Goal: Information Seeking & Learning: Compare options

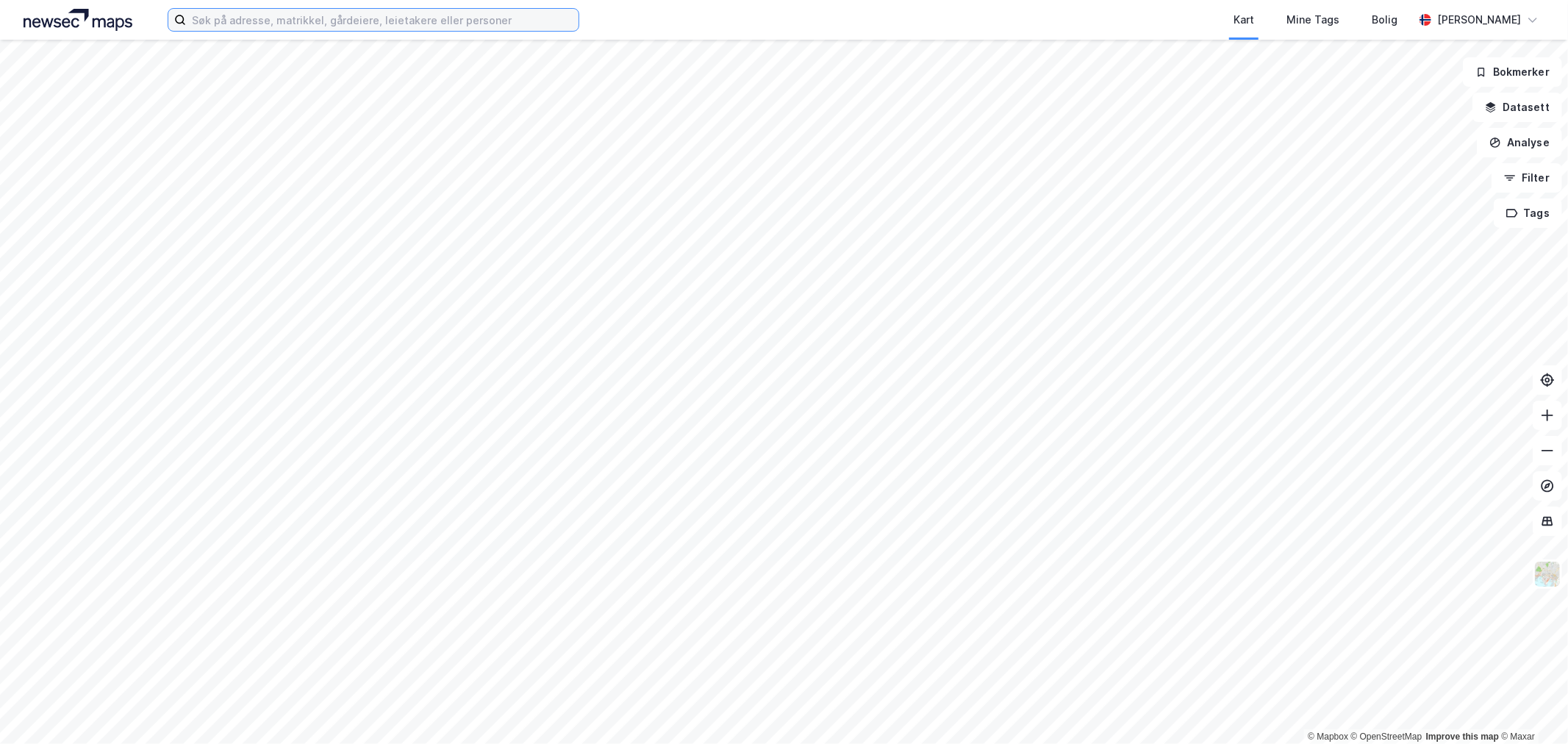
click at [197, 23] on input at bounding box center [382, 20] width 393 height 22
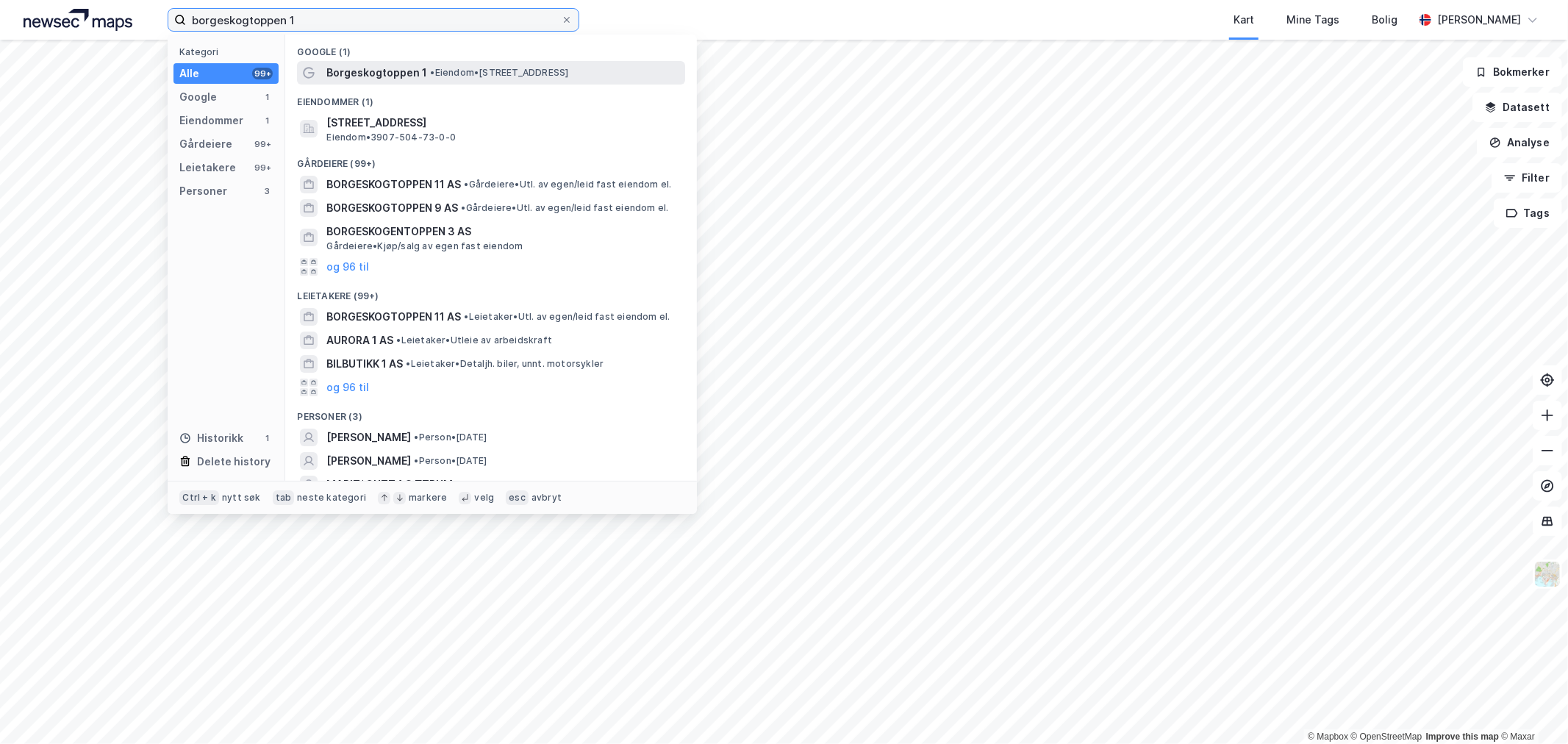
type input "borgeskogtoppen 1"
click at [488, 79] on div "Borgeskogtoppen 1 • Eiendom • [STREET_ADDRESS]" at bounding box center [504, 72] width 355 height 17
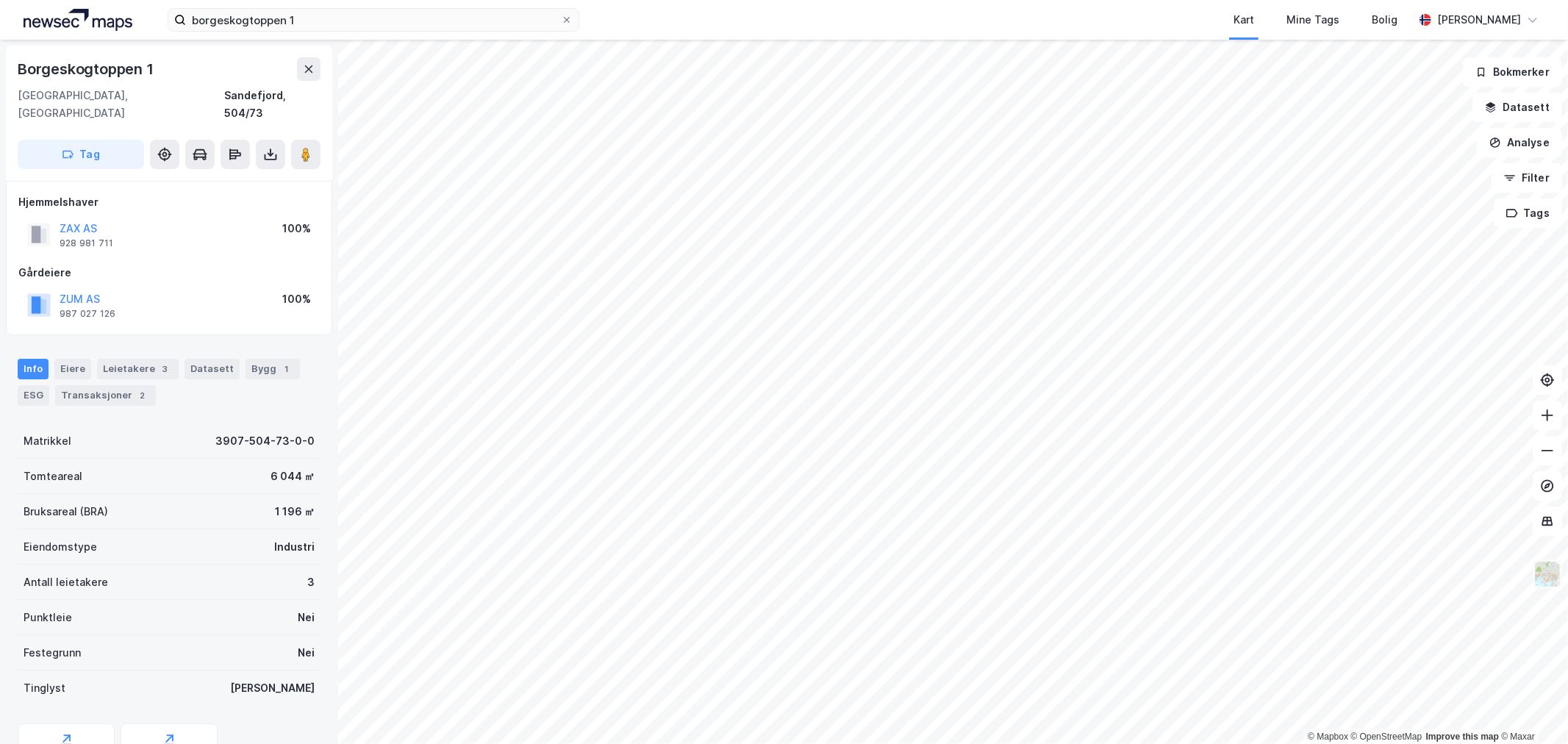
click at [1550, 576] on img at bounding box center [1547, 575] width 28 height 28
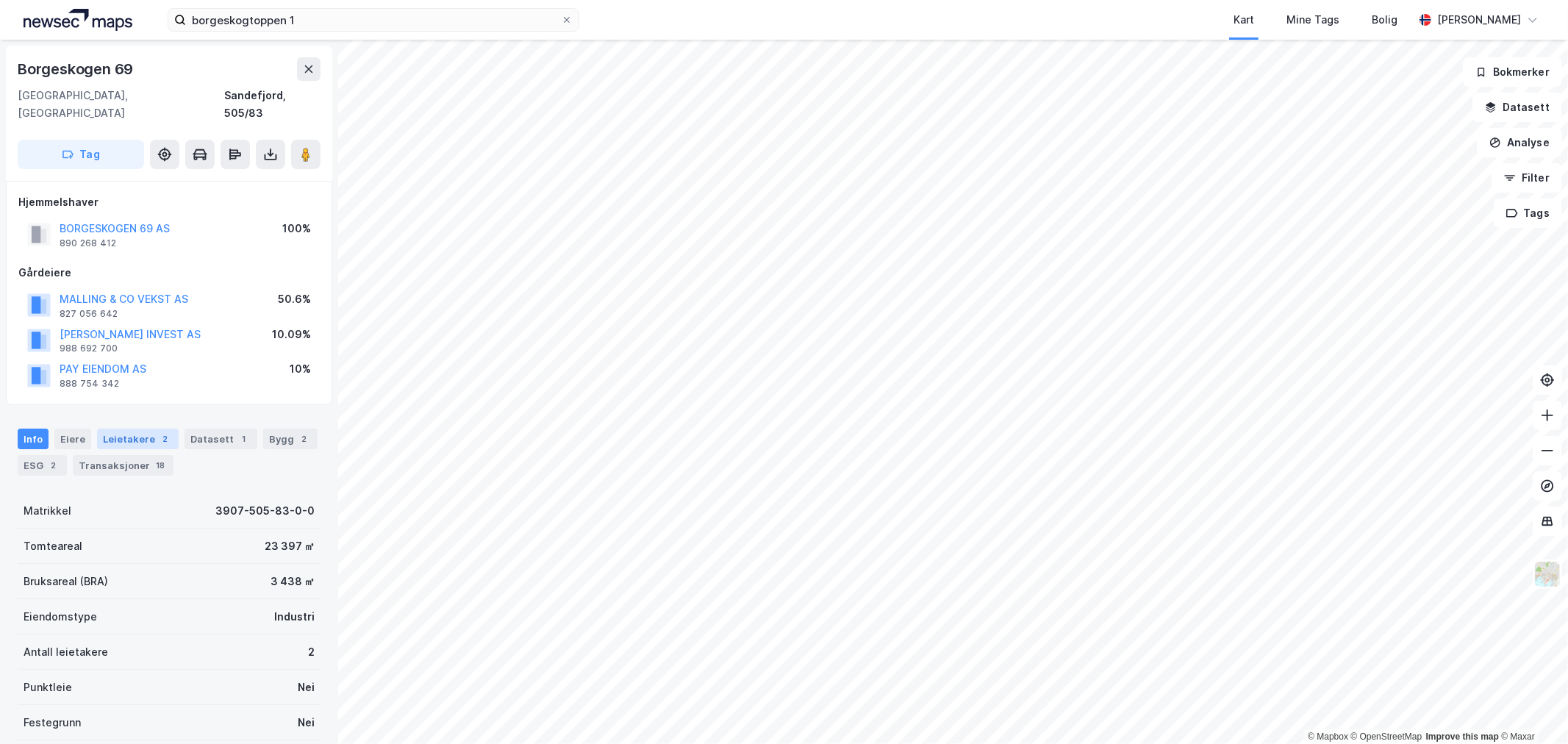
click at [119, 429] on div "Leietakere 2" at bounding box center [137, 439] width 82 height 21
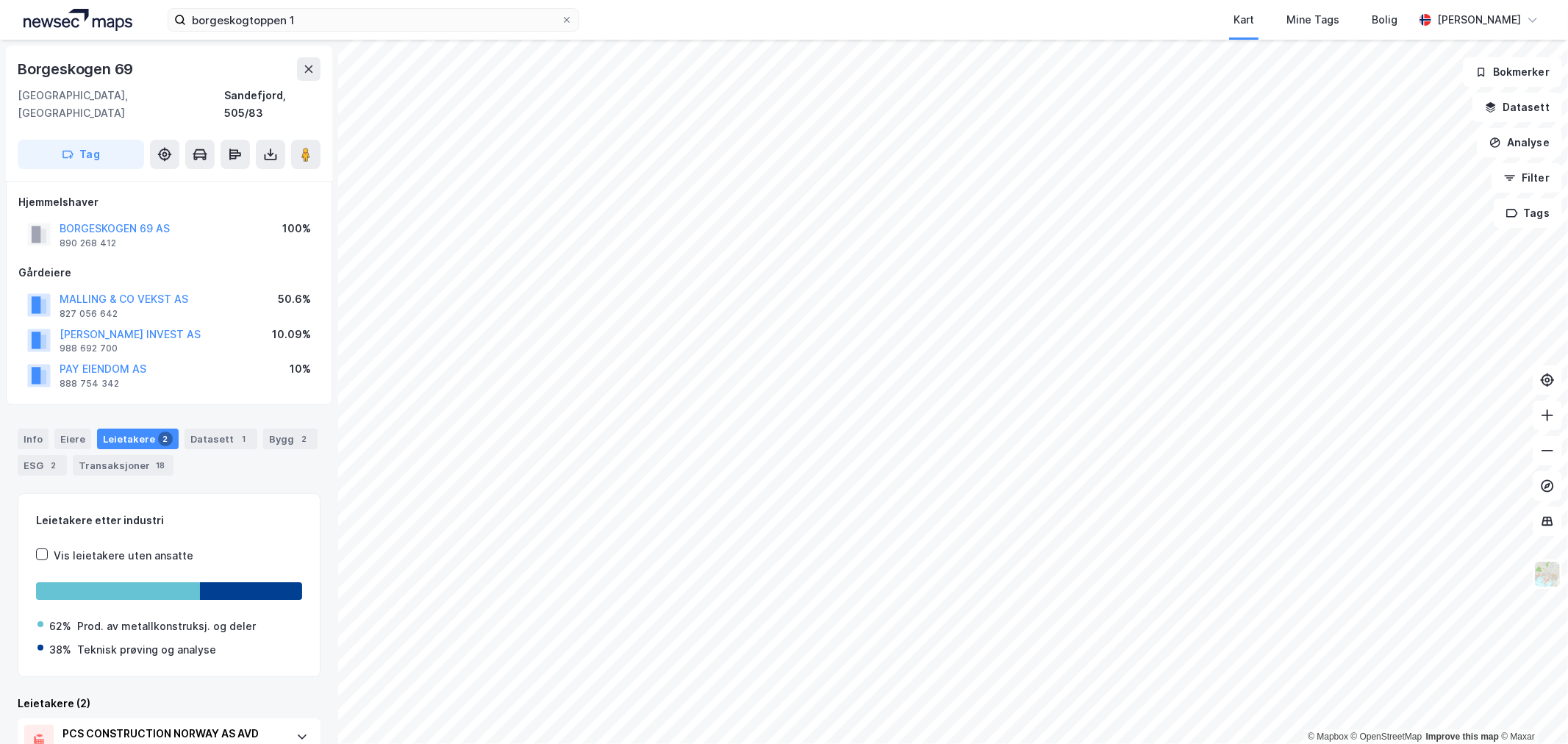
scroll to position [150, 0]
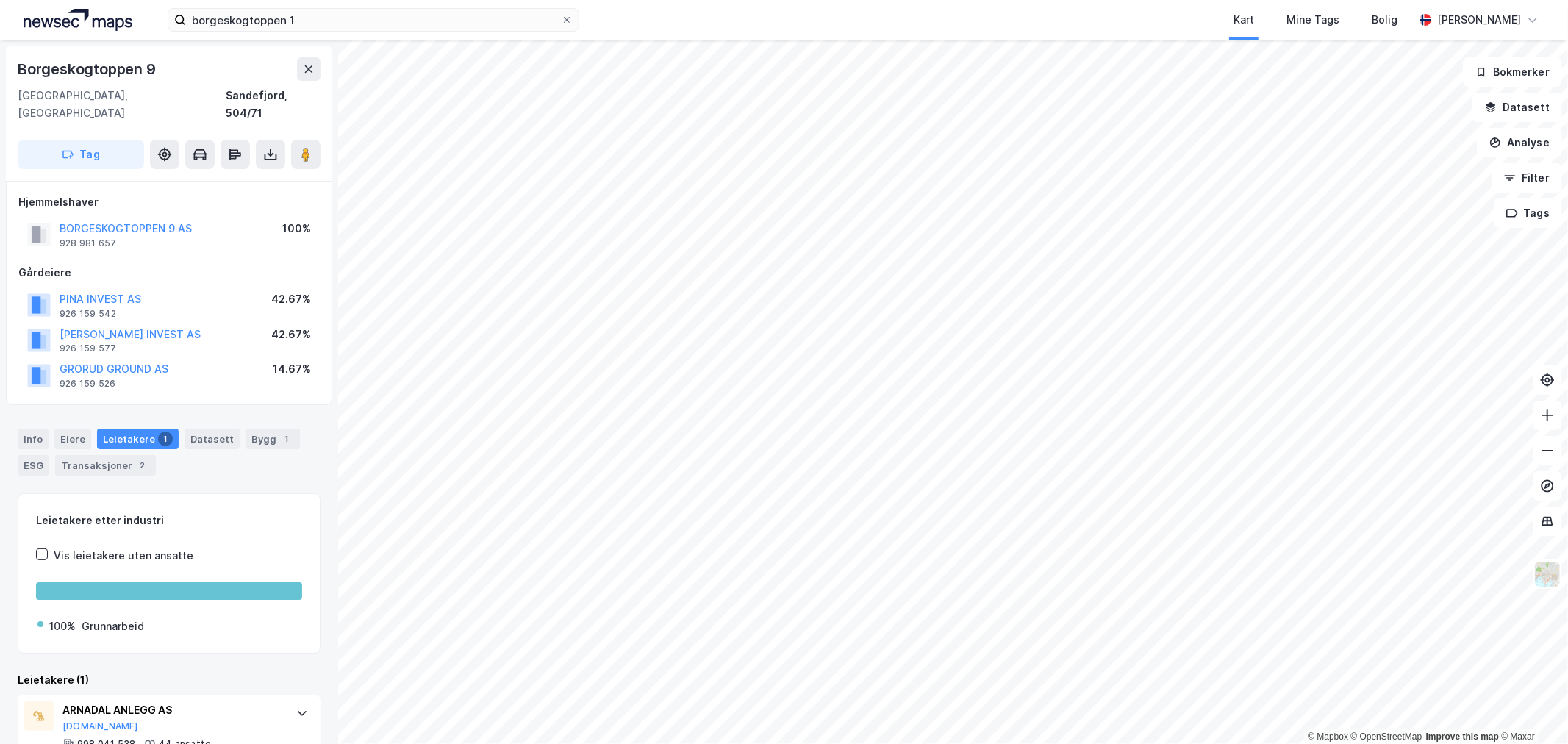
scroll to position [30, 0]
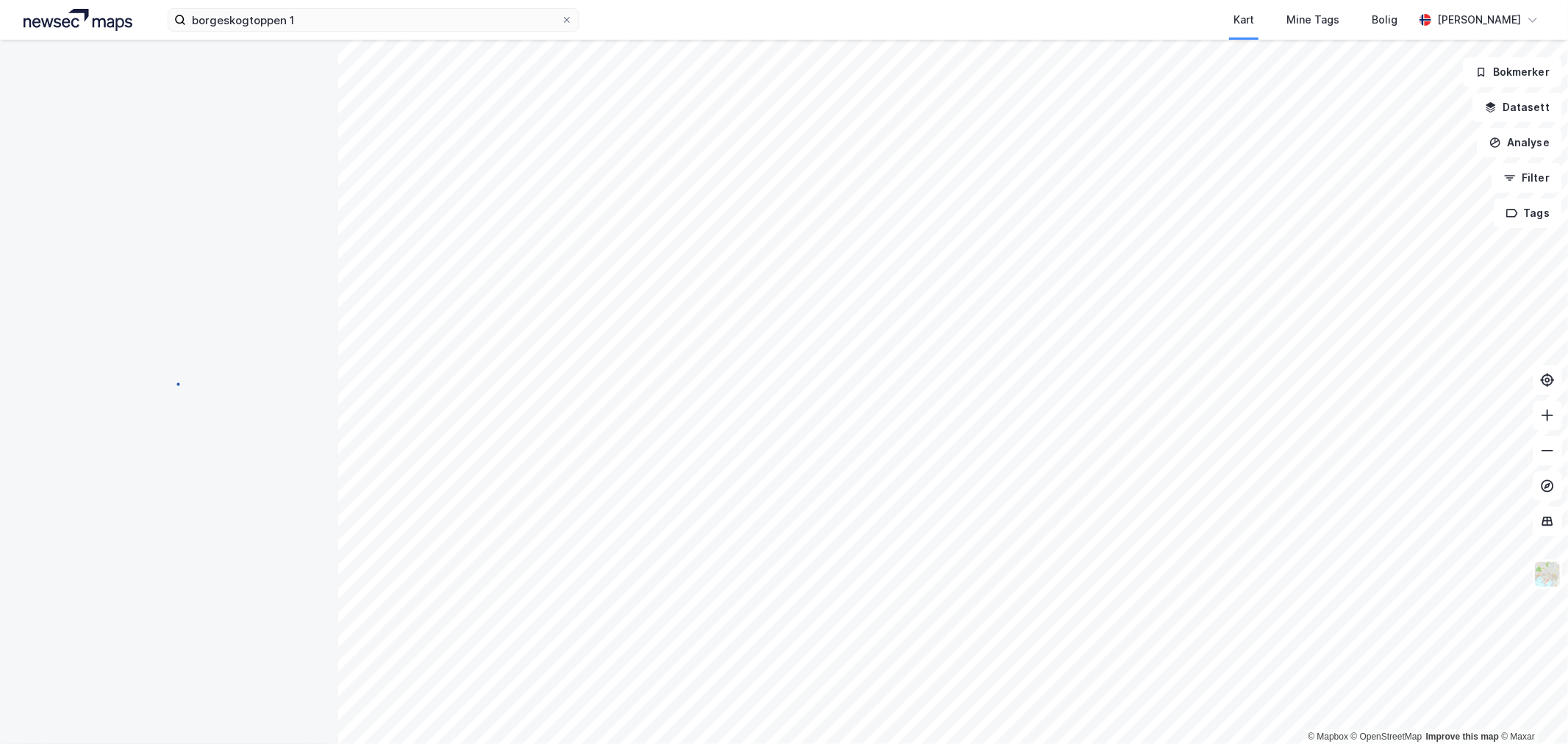
scroll to position [16, 0]
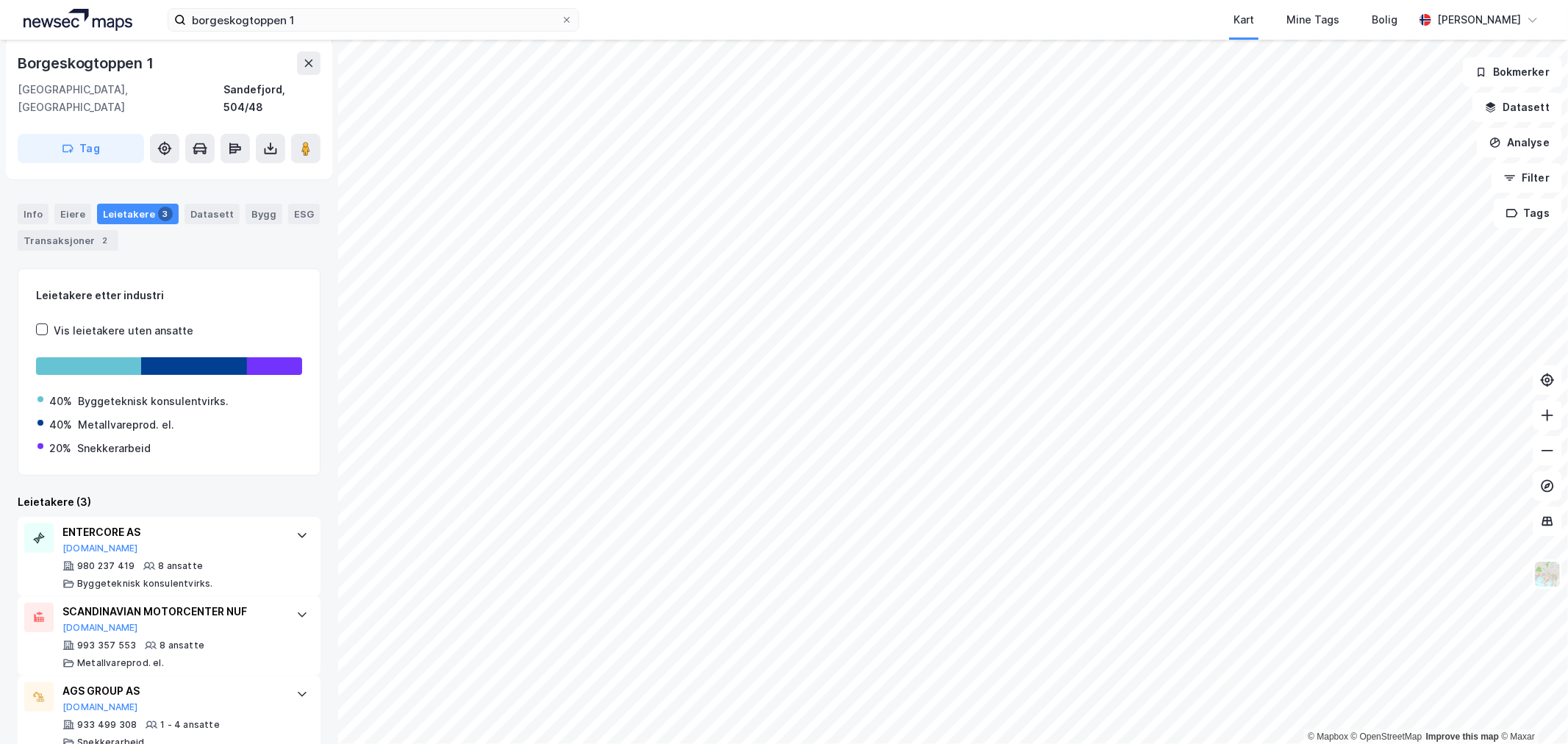
scroll to position [201, 0]
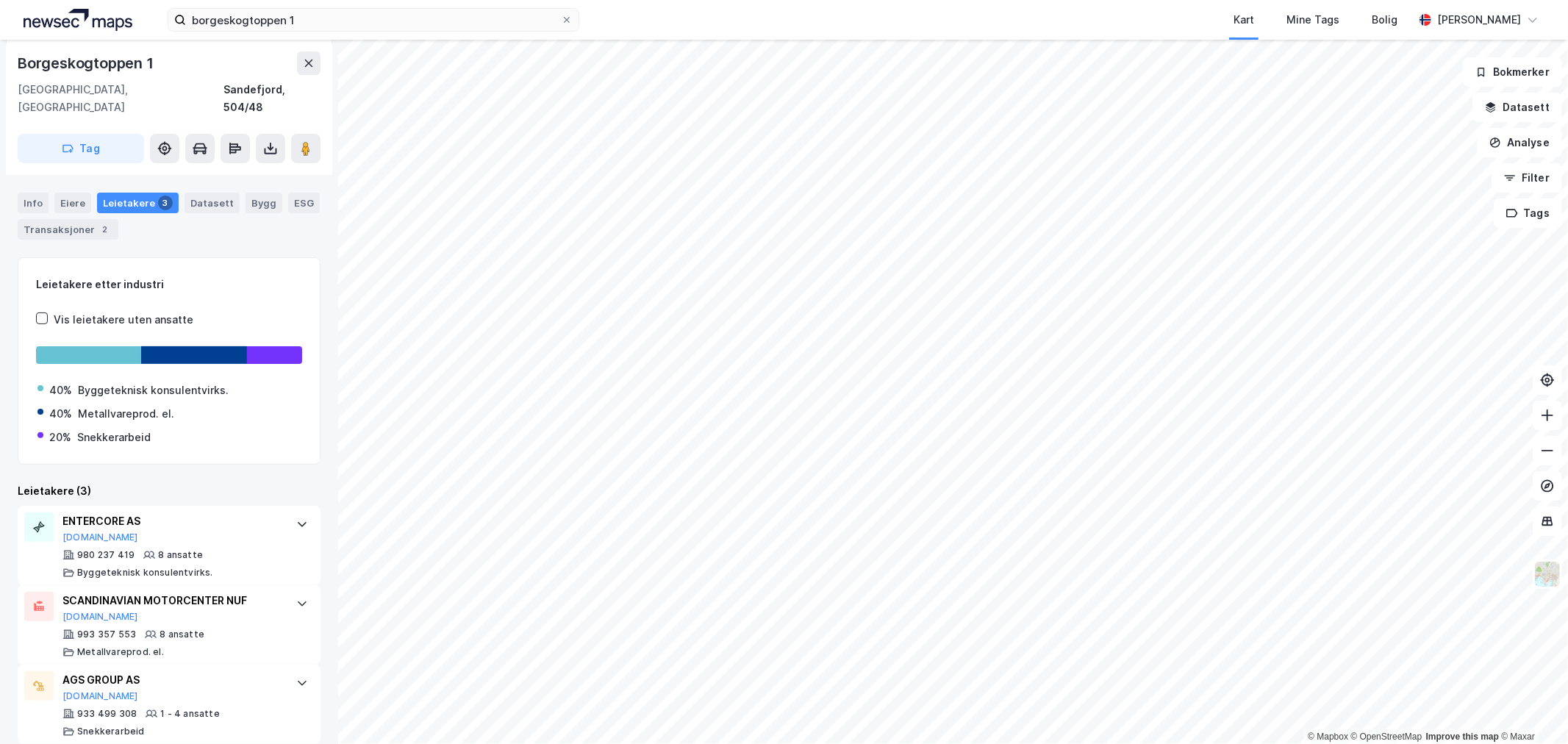
scroll to position [11, 0]
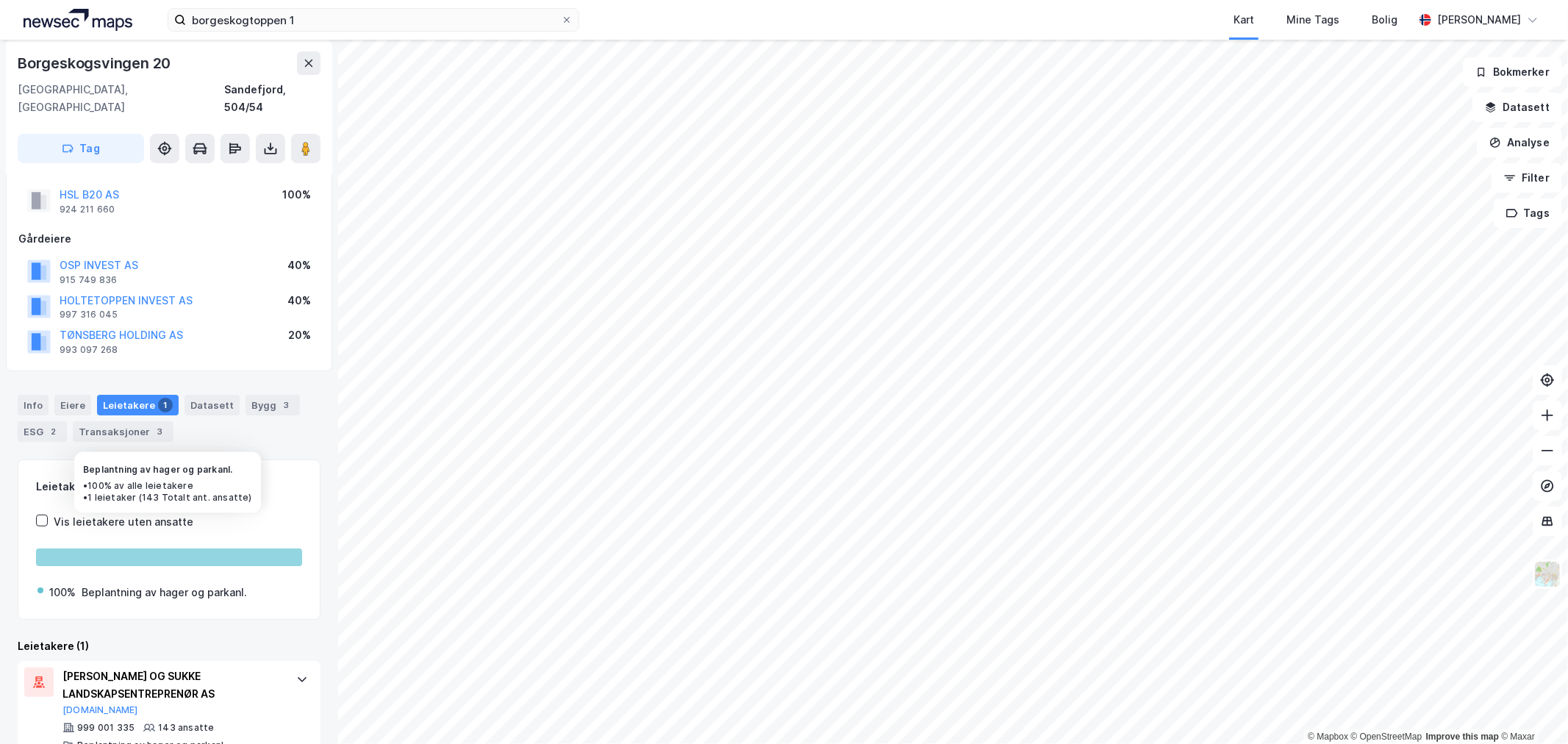
scroll to position [48, 0]
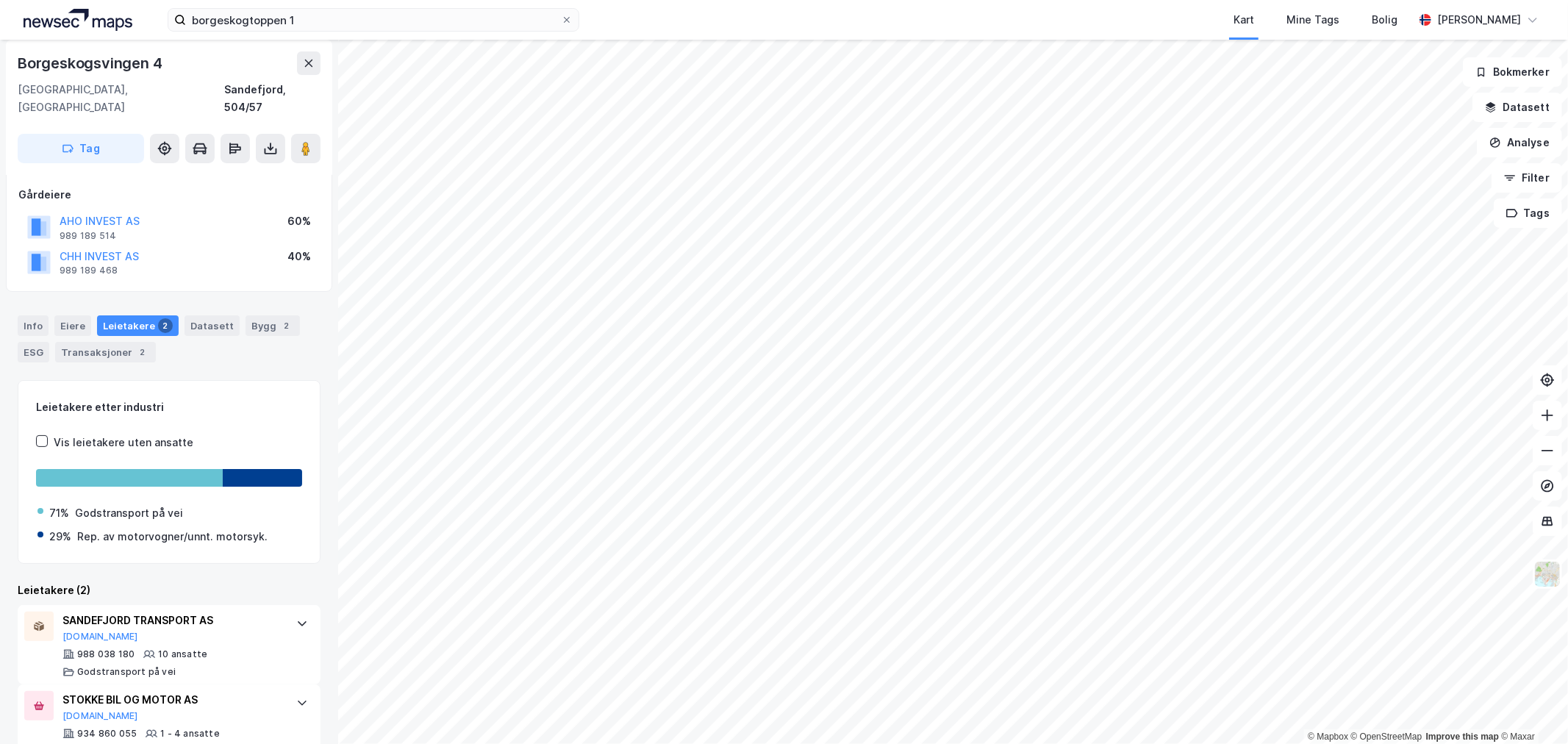
scroll to position [98, 0]
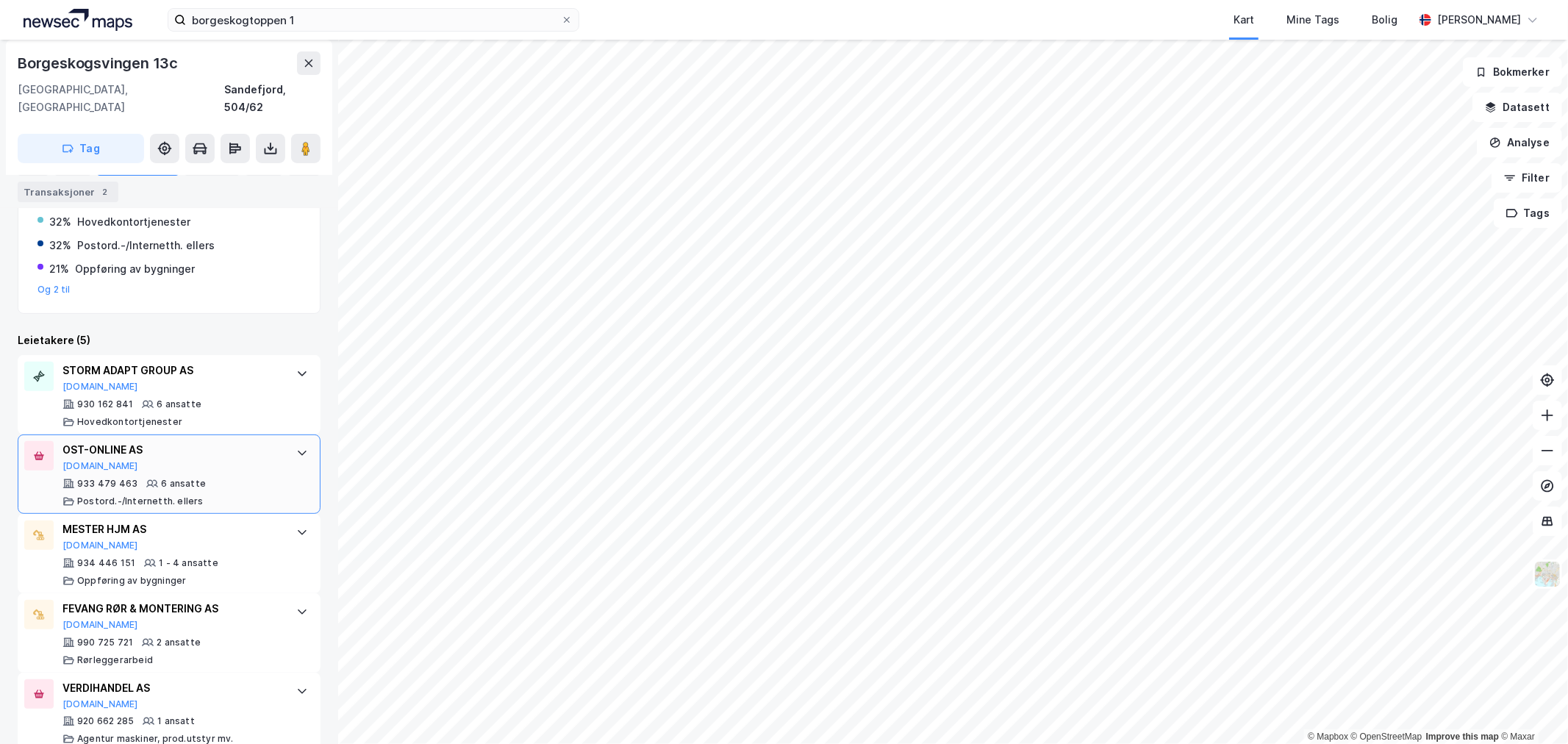
scroll to position [377, 0]
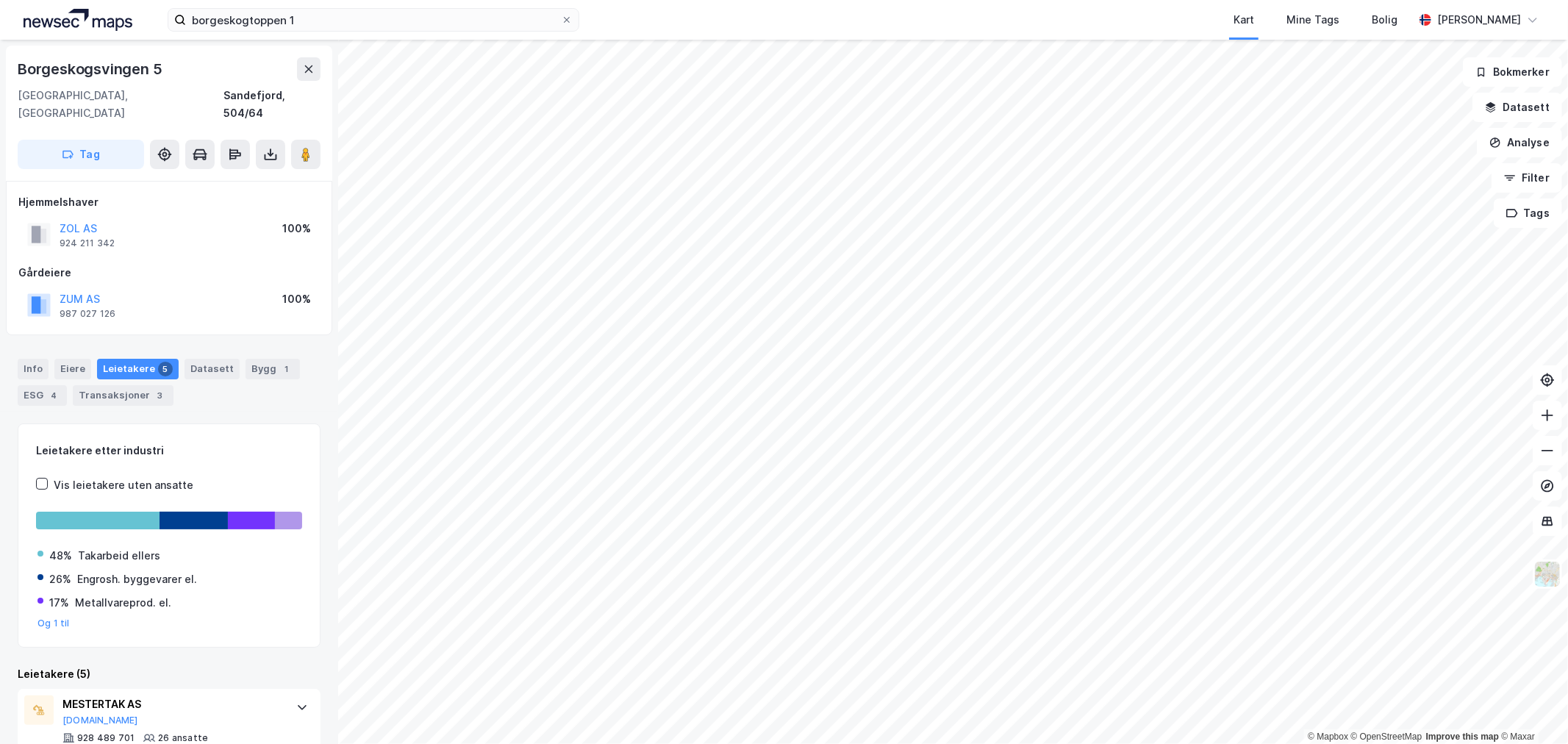
scroll to position [342, 0]
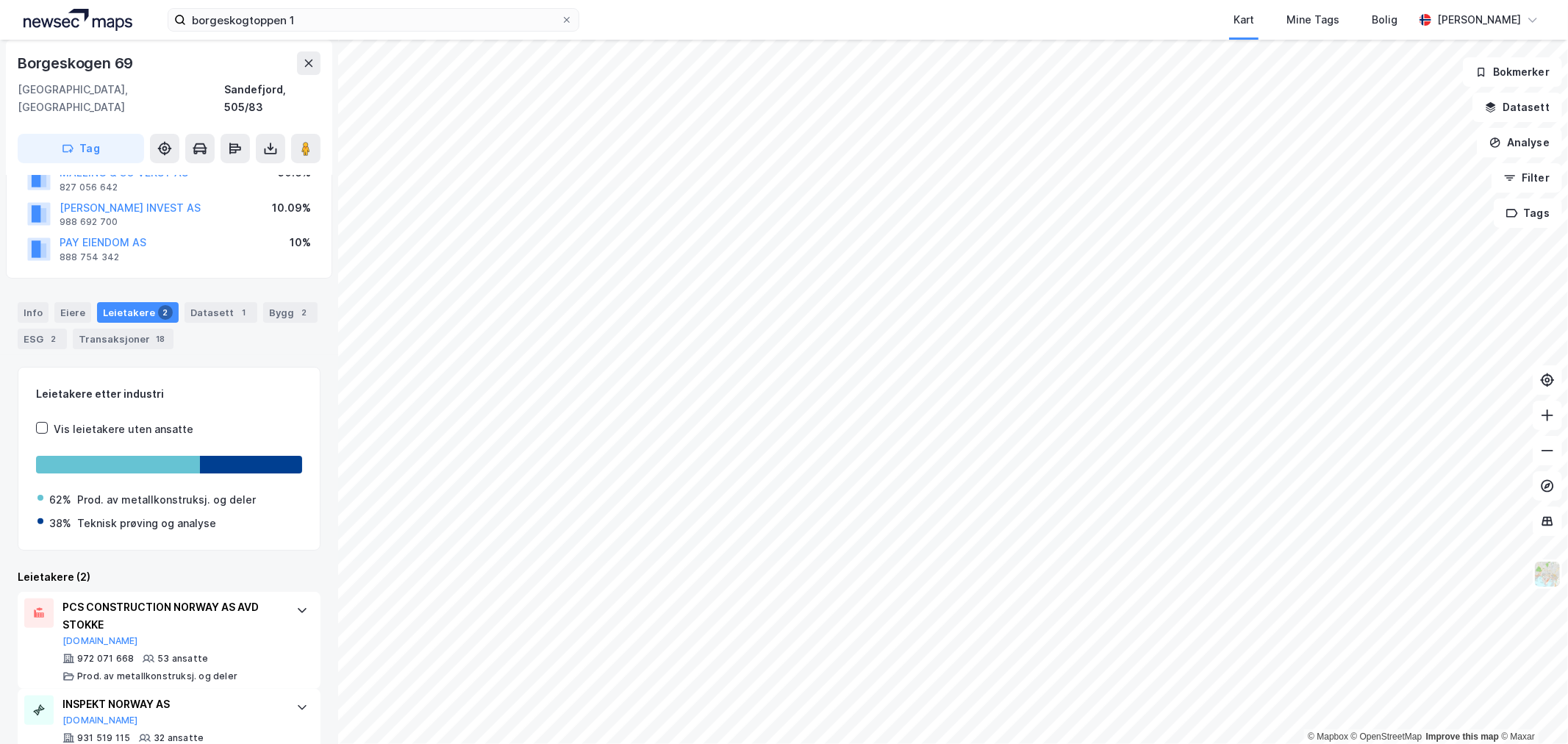
scroll to position [150, 0]
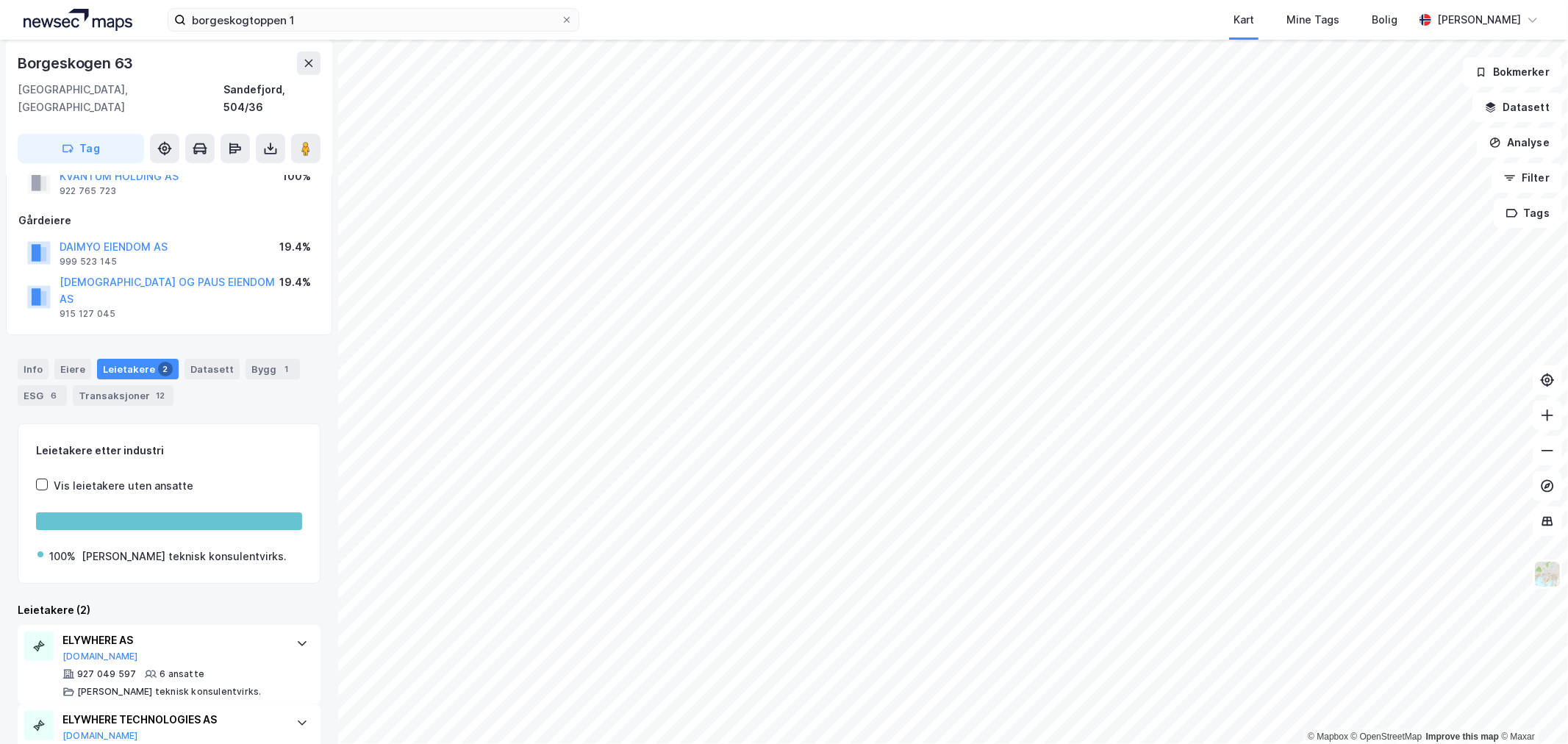
scroll to position [74, 0]
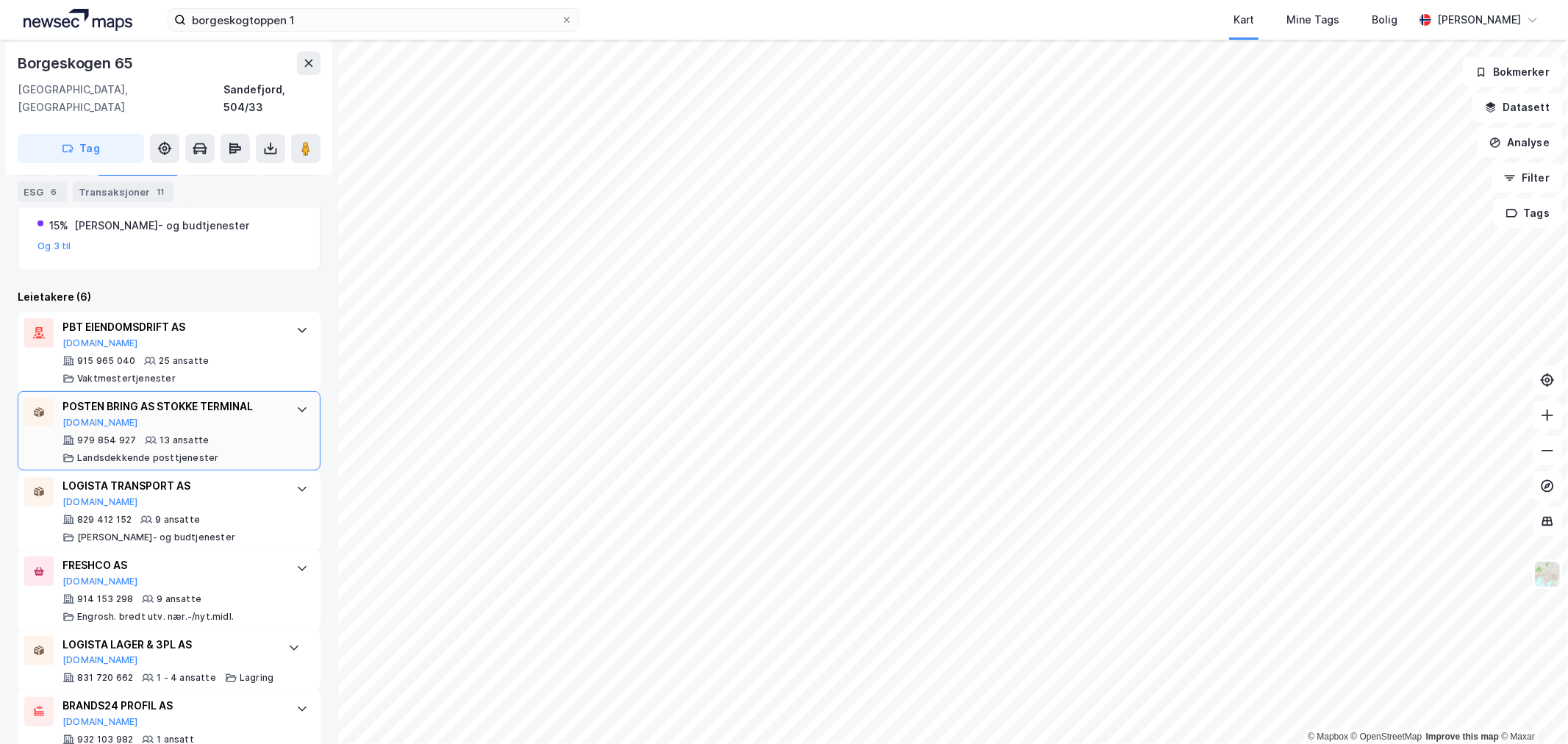
scroll to position [438, 0]
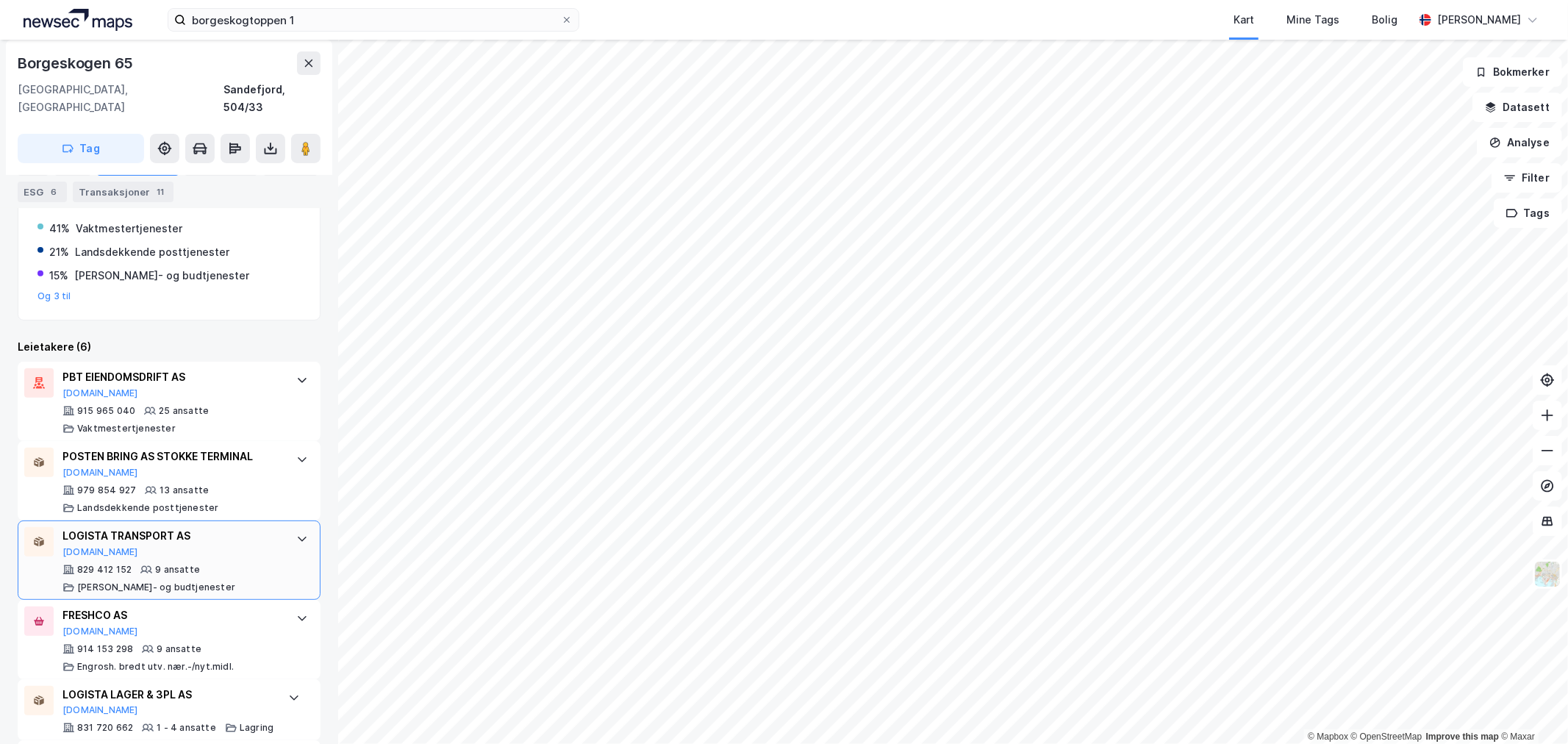
scroll to position [438, 0]
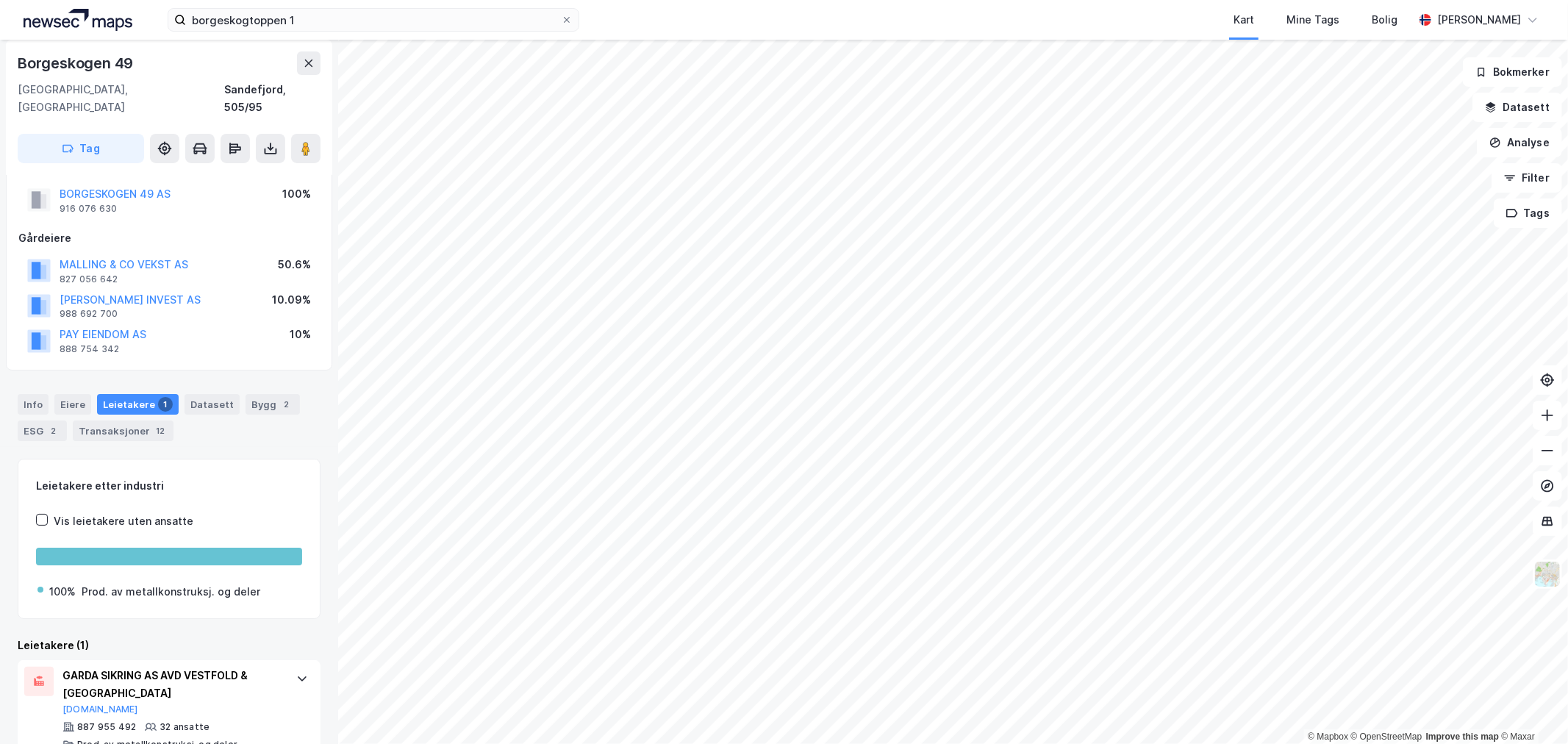
scroll to position [48, 0]
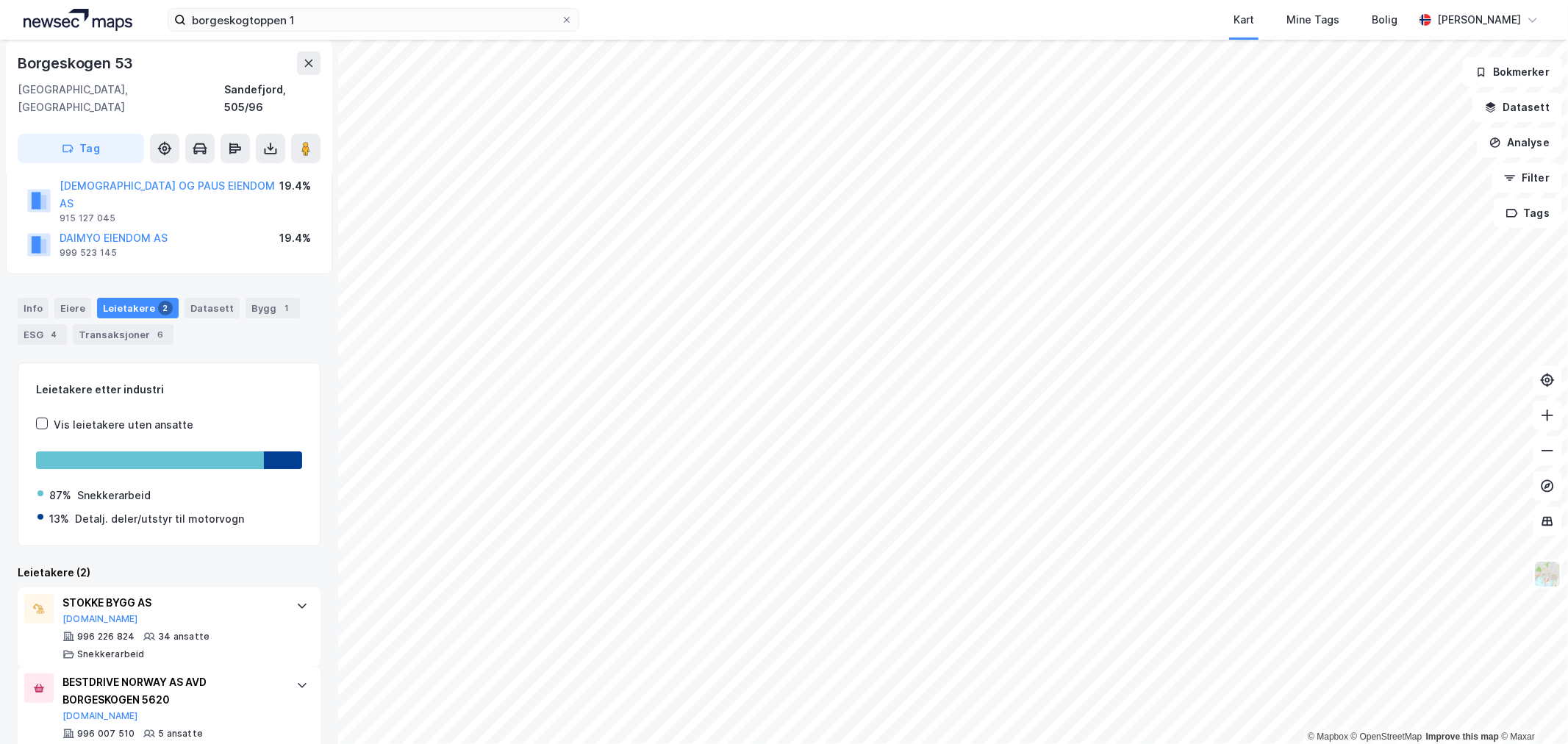
scroll to position [115, 0]
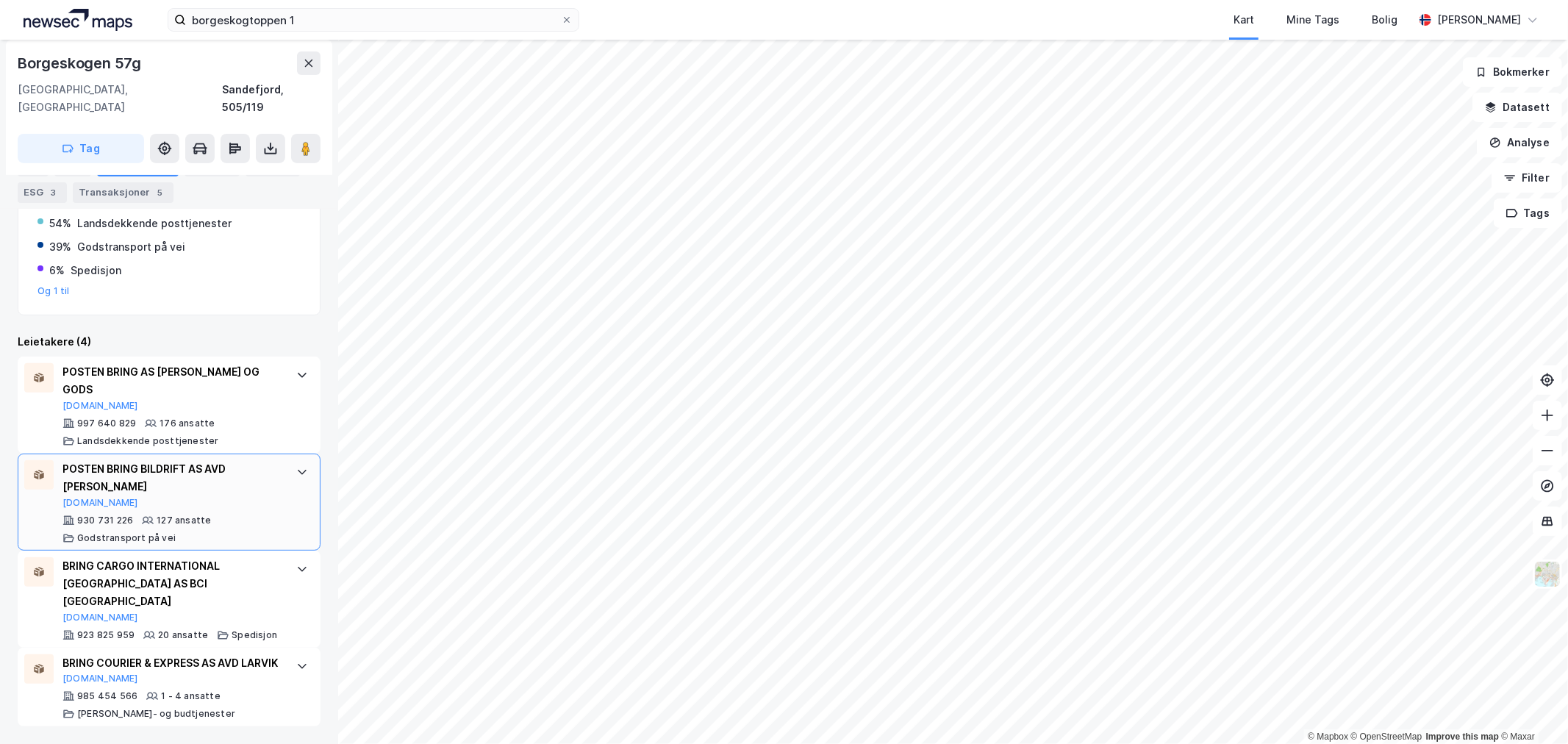
scroll to position [333, 0]
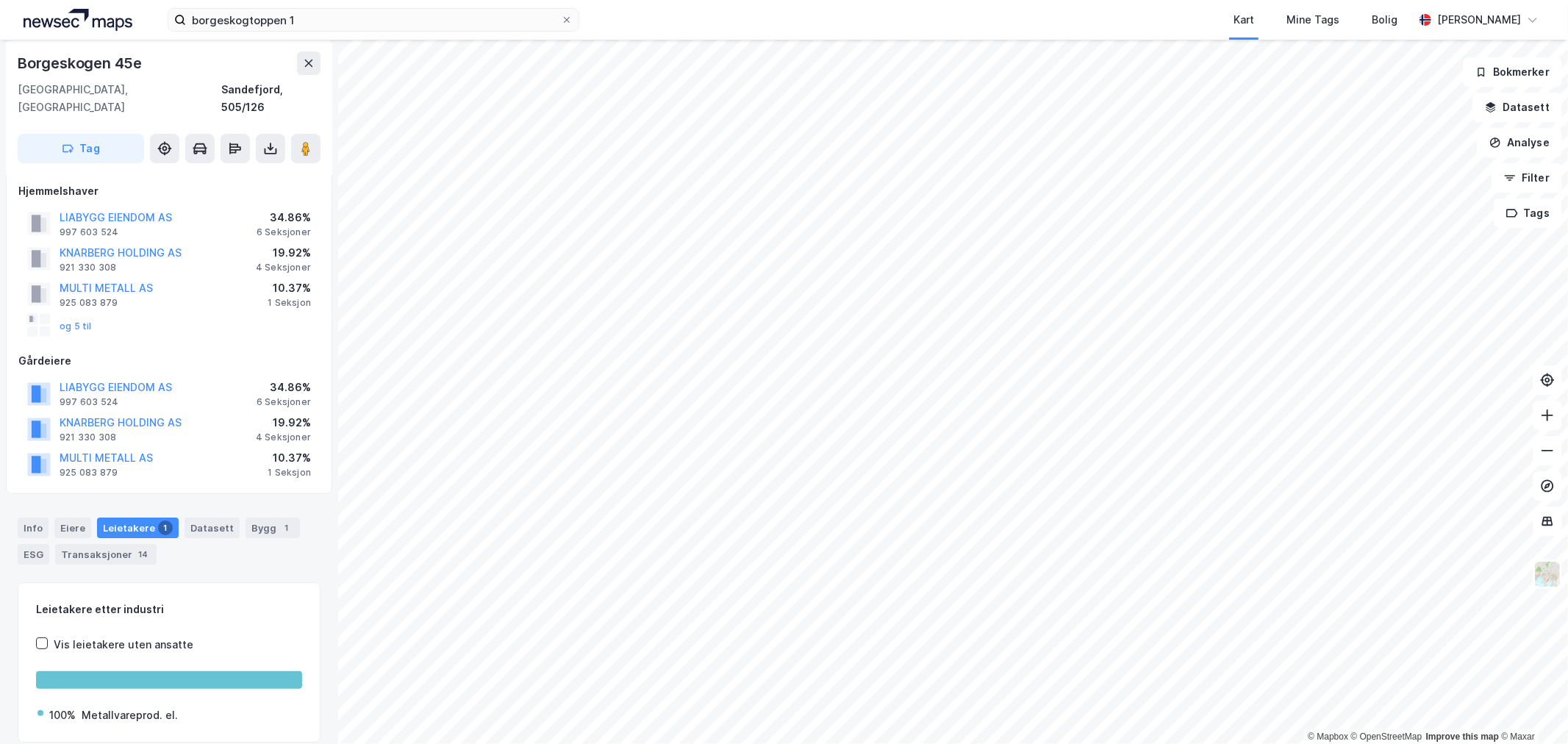
scroll to position [11, 0]
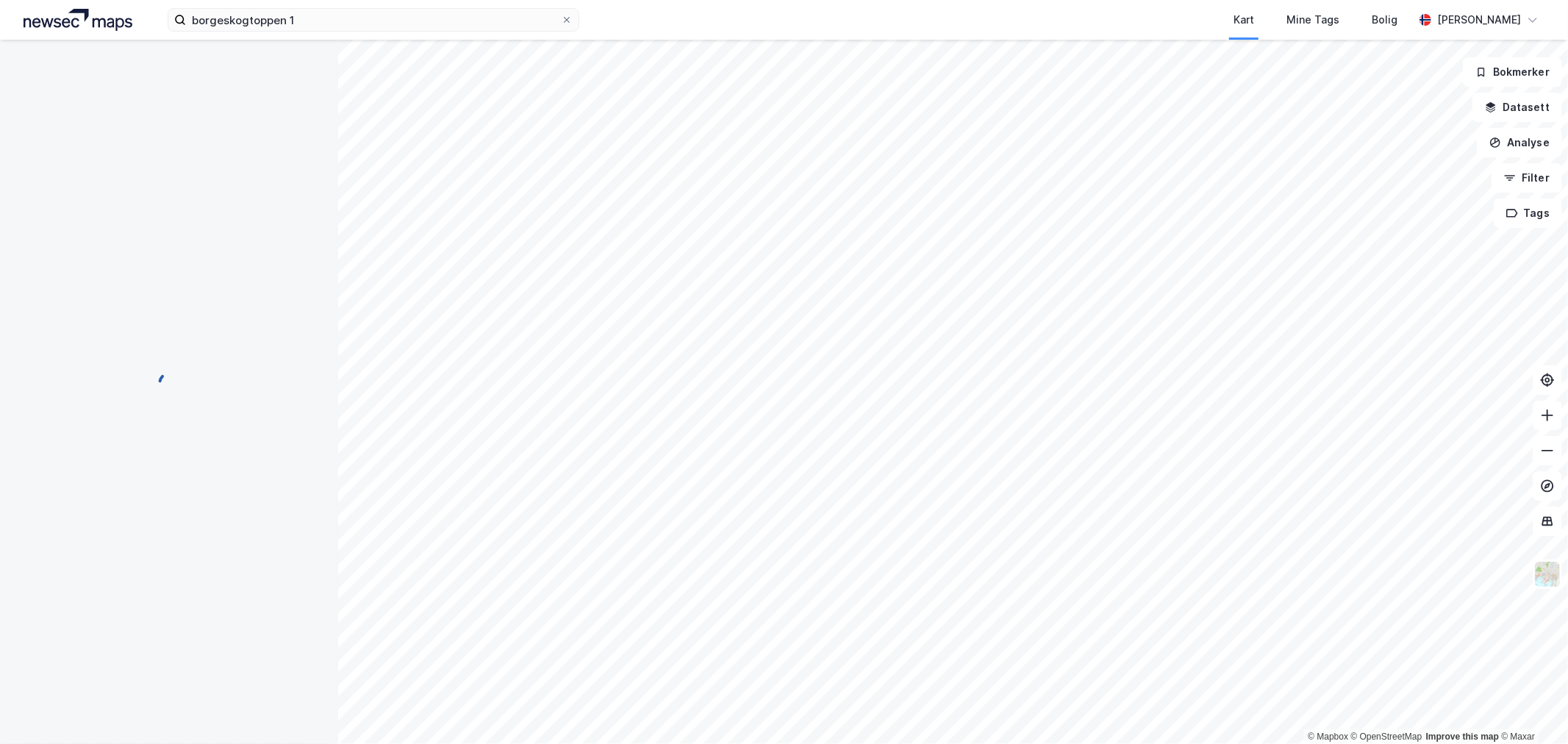
scroll to position [11, 0]
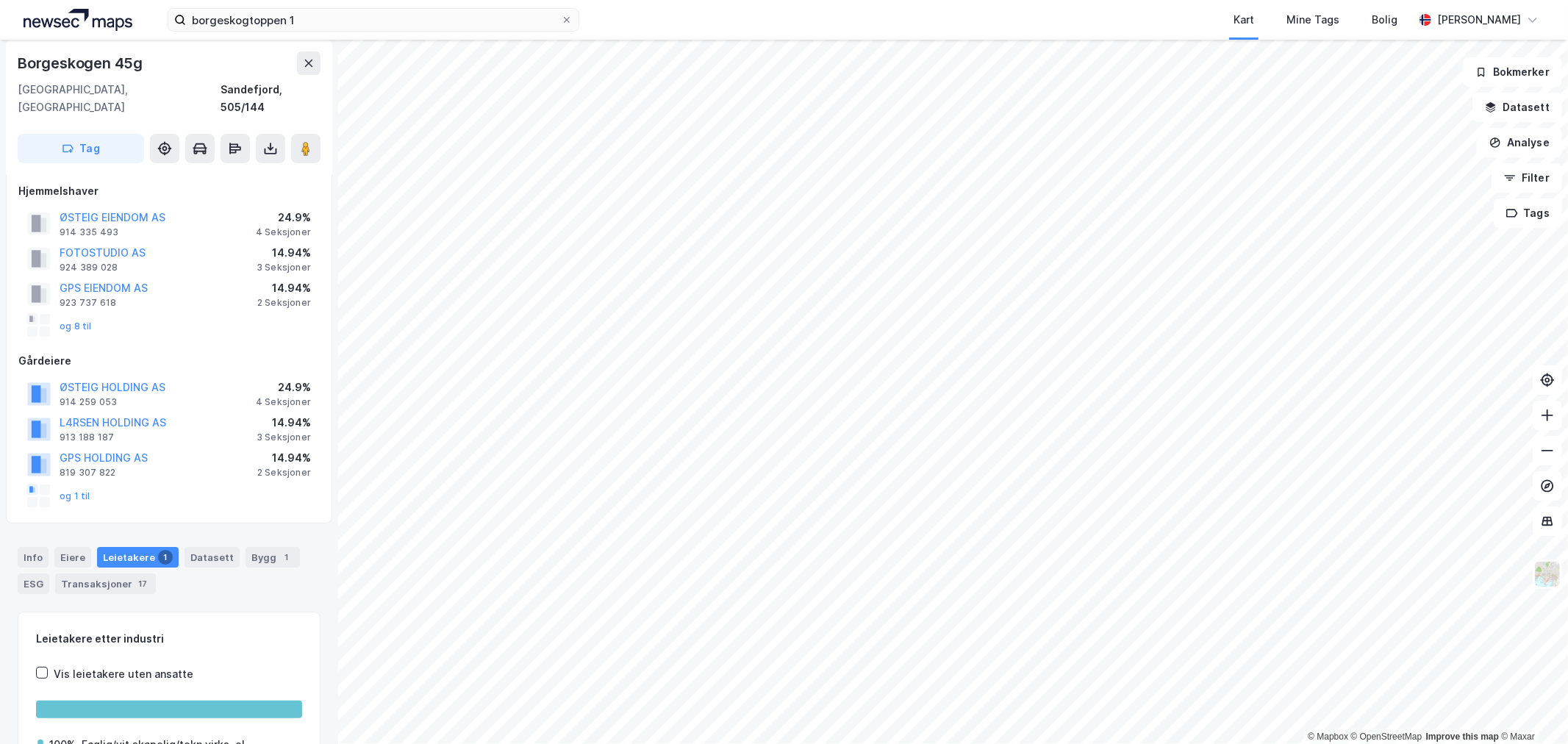
scroll to position [11, 0]
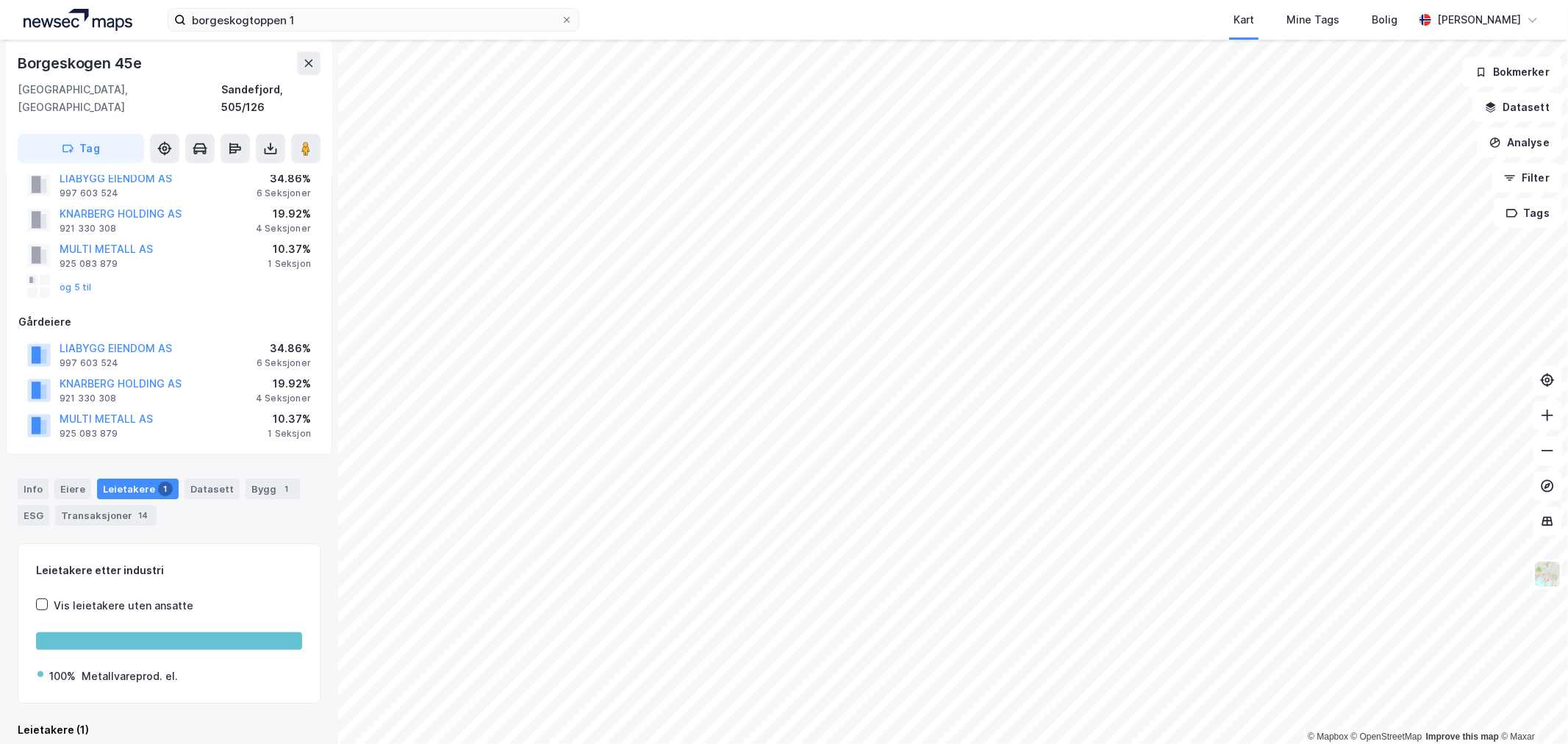
scroll to position [130, 0]
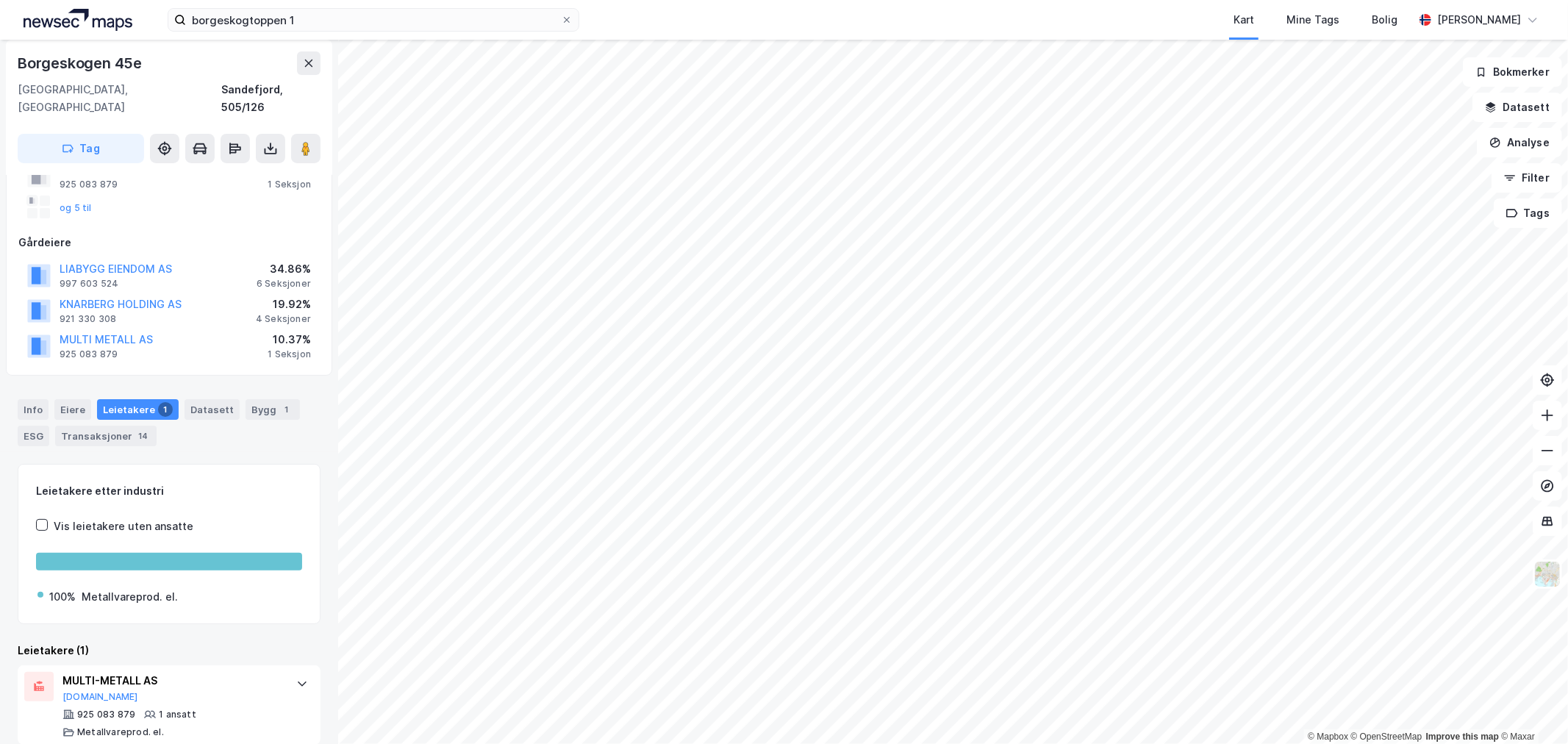
scroll to position [11, 0]
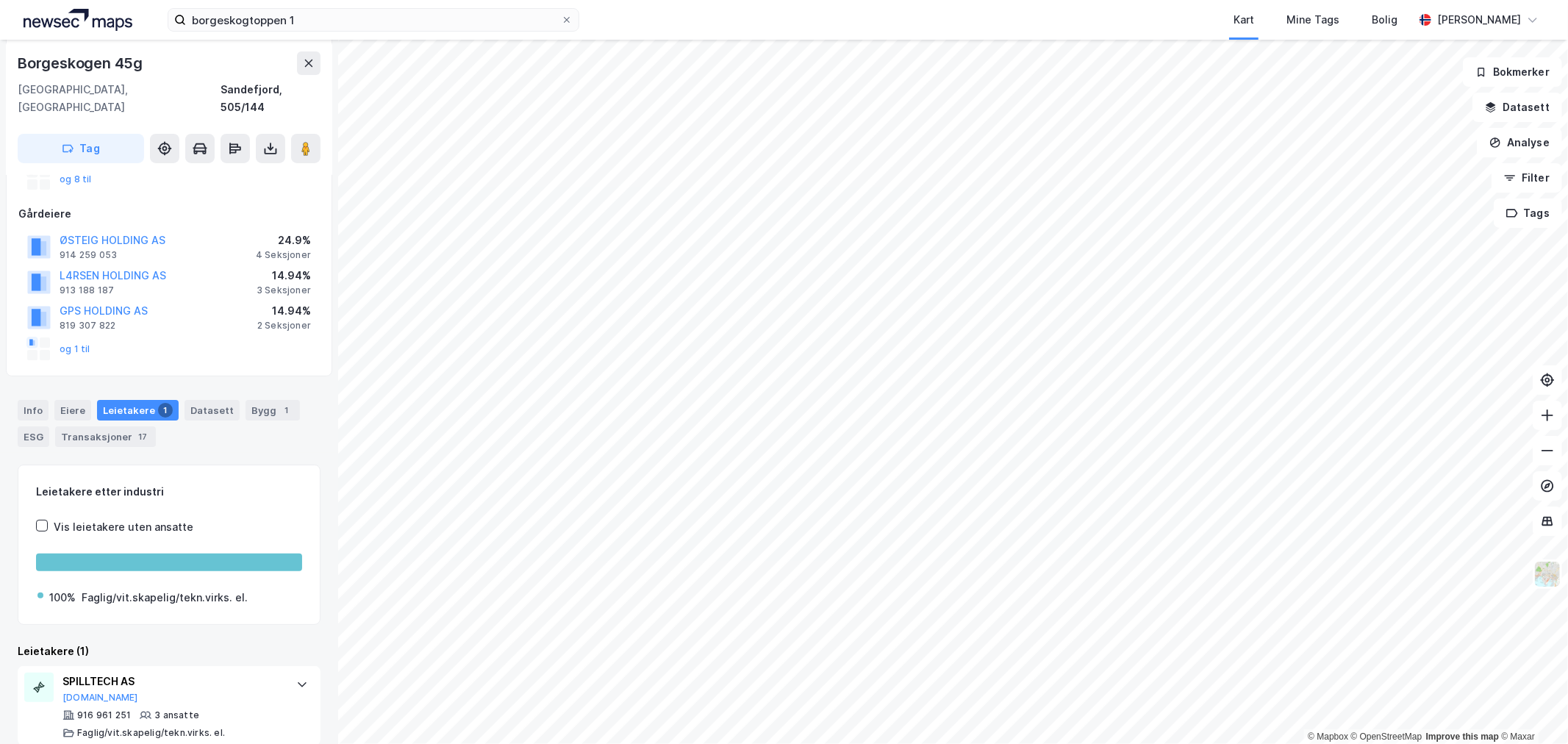
scroll to position [159, 0]
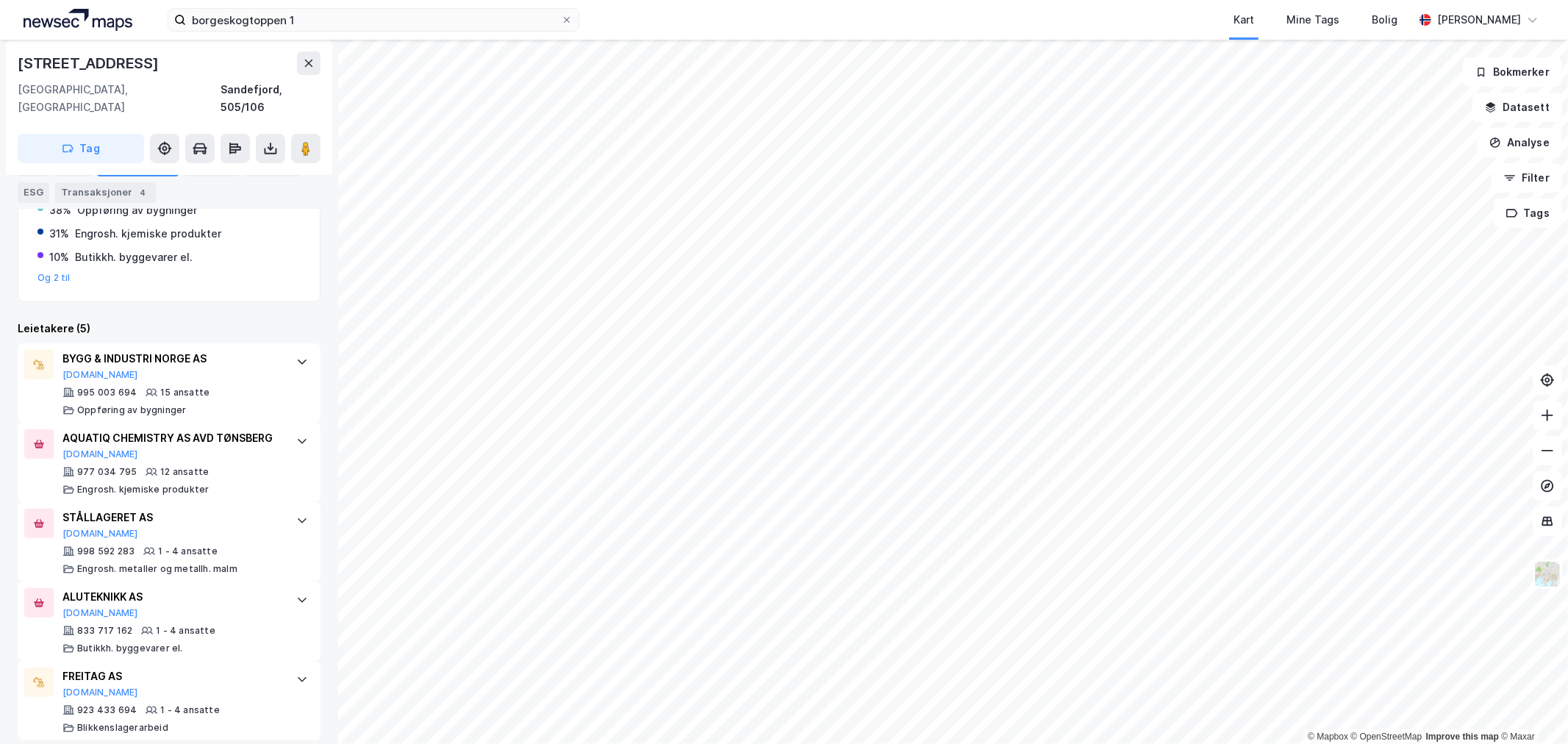
scroll to position [359, 0]
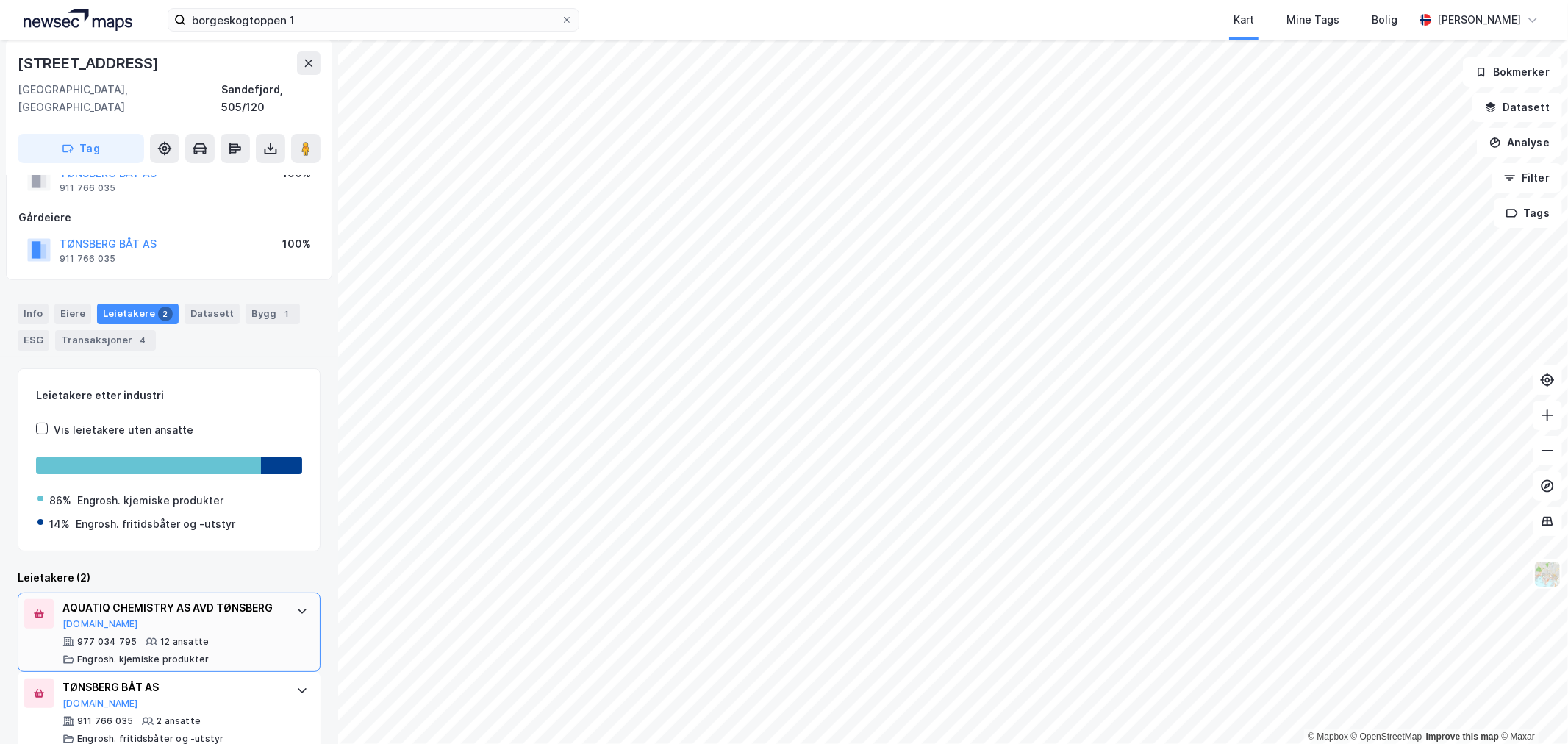
scroll to position [79, 0]
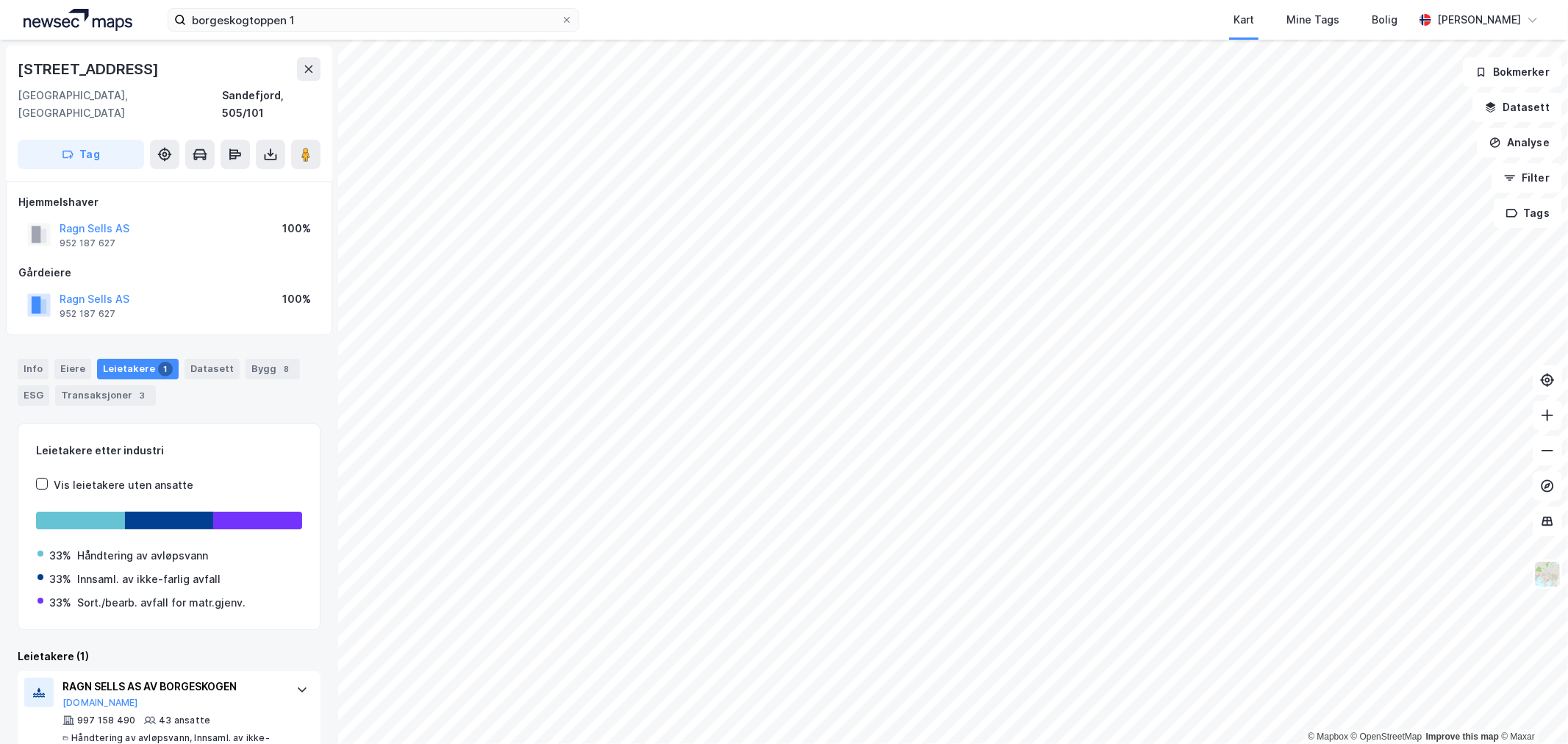
scroll to position [18, 0]
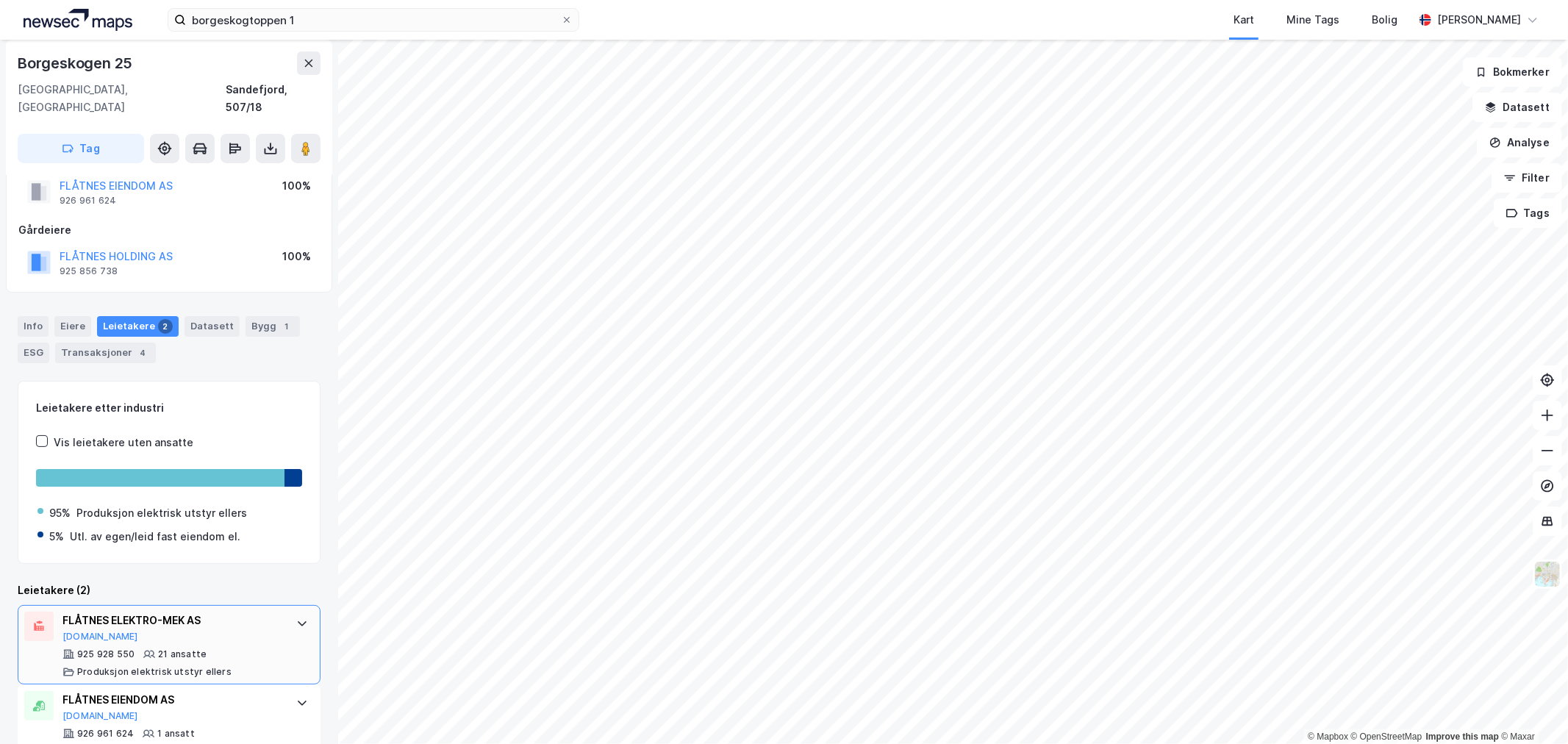
scroll to position [63, 0]
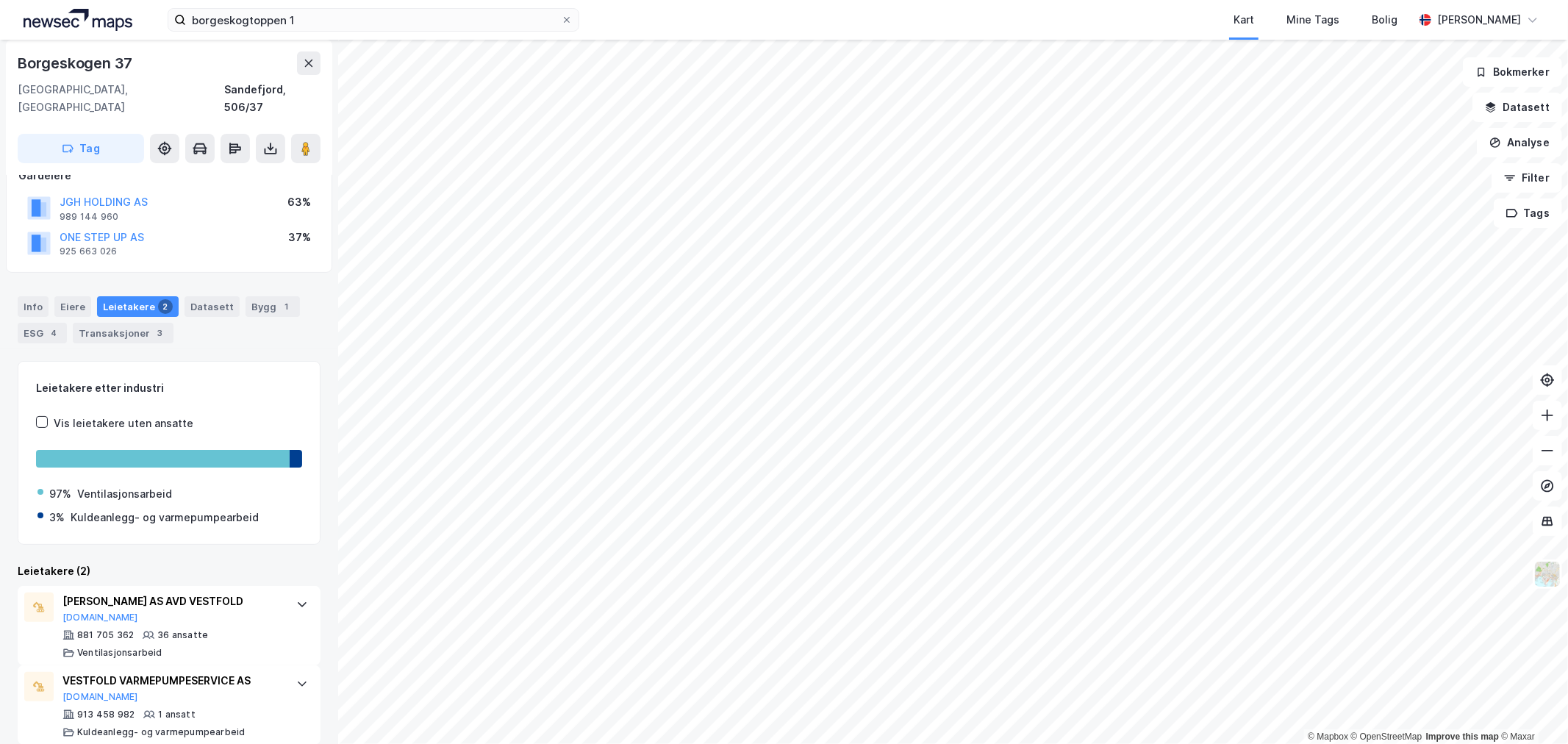
scroll to position [98, 0]
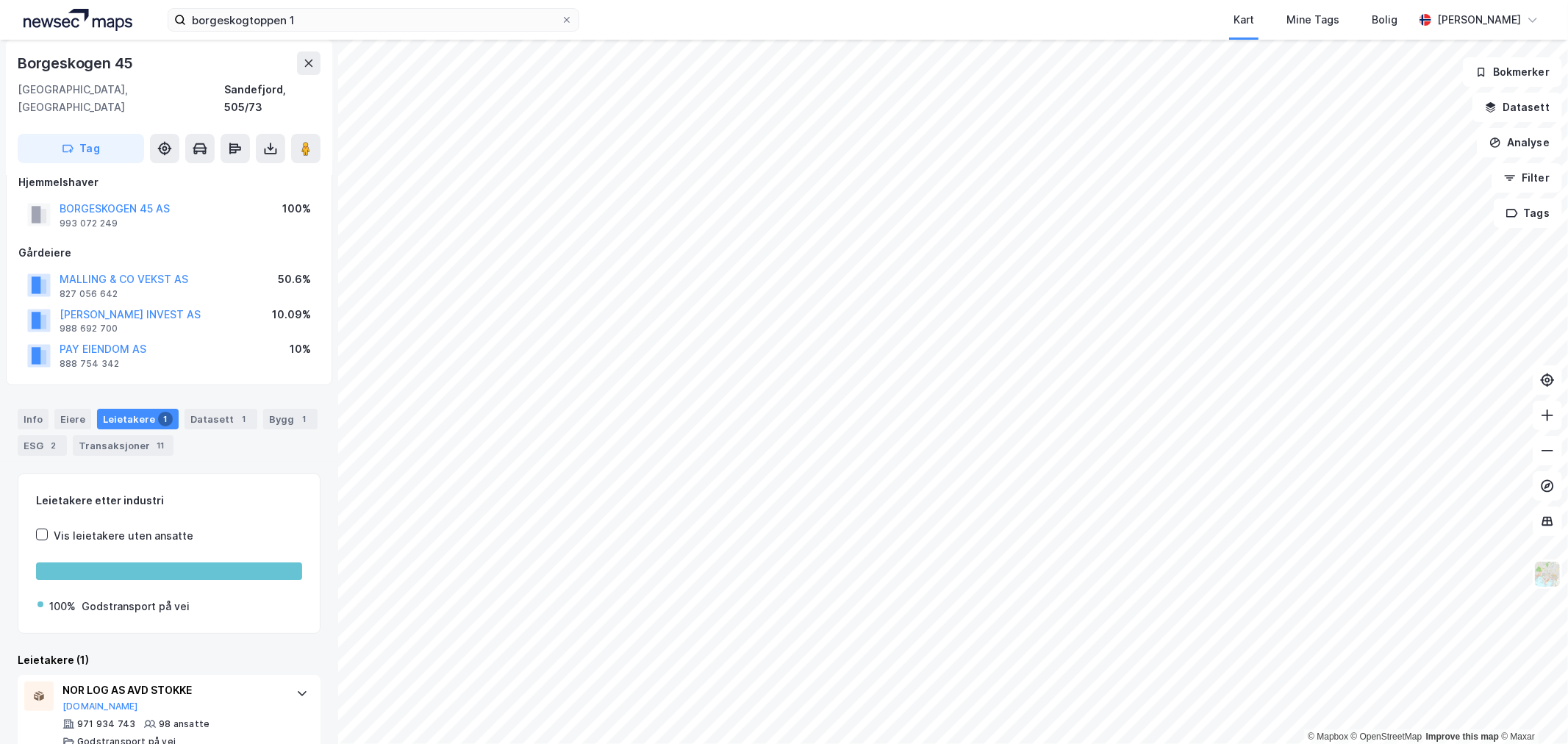
scroll to position [30, 0]
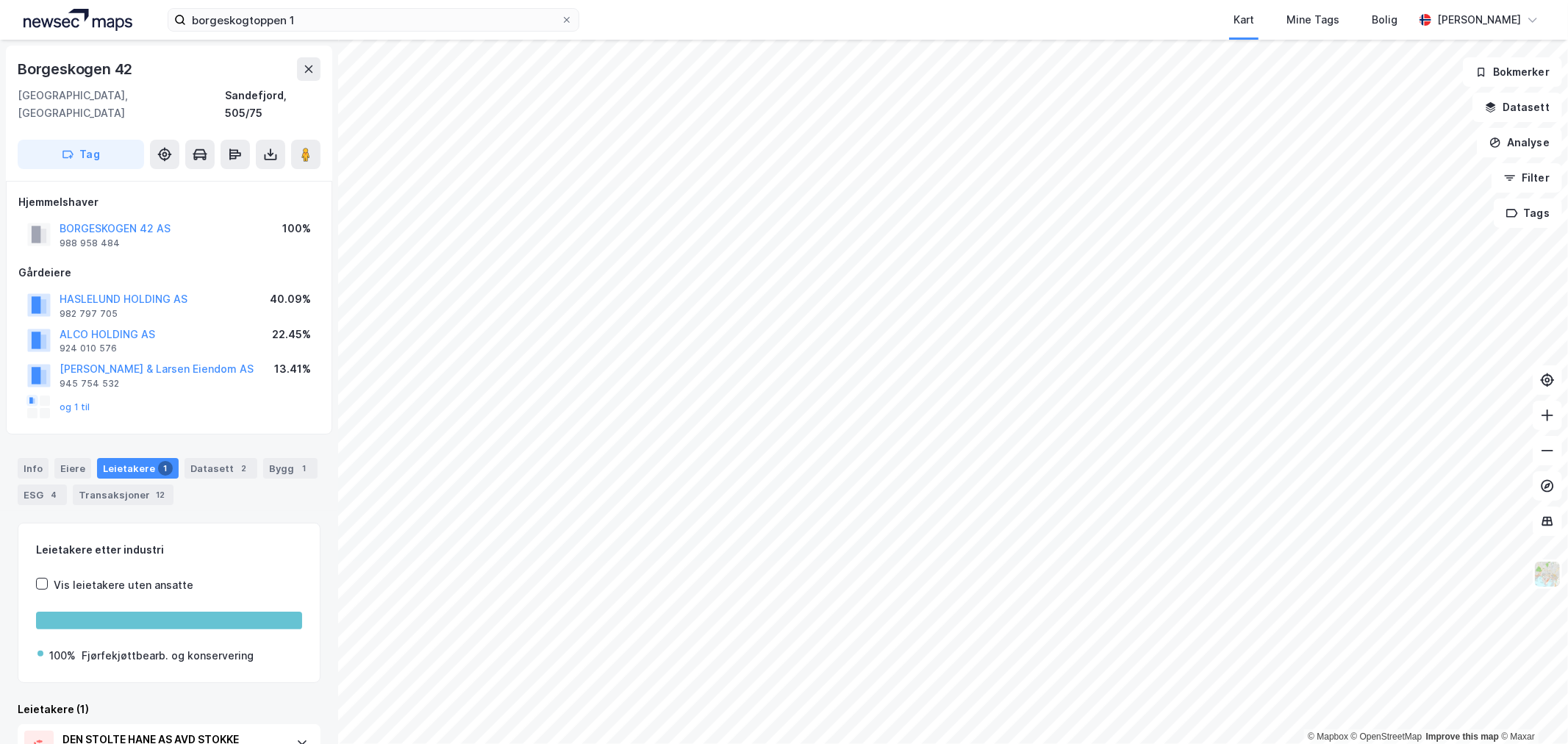
scroll to position [60, 0]
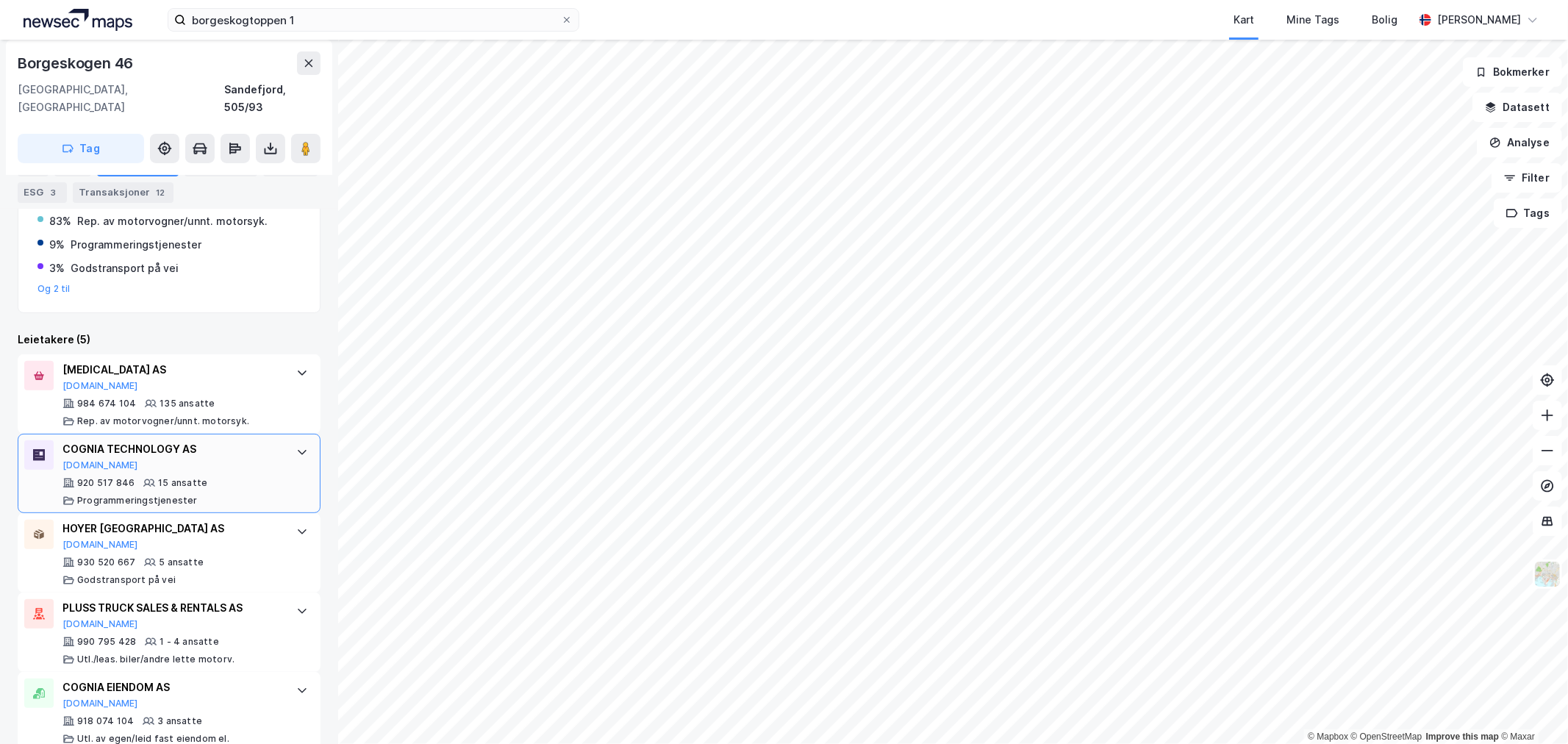
scroll to position [342, 0]
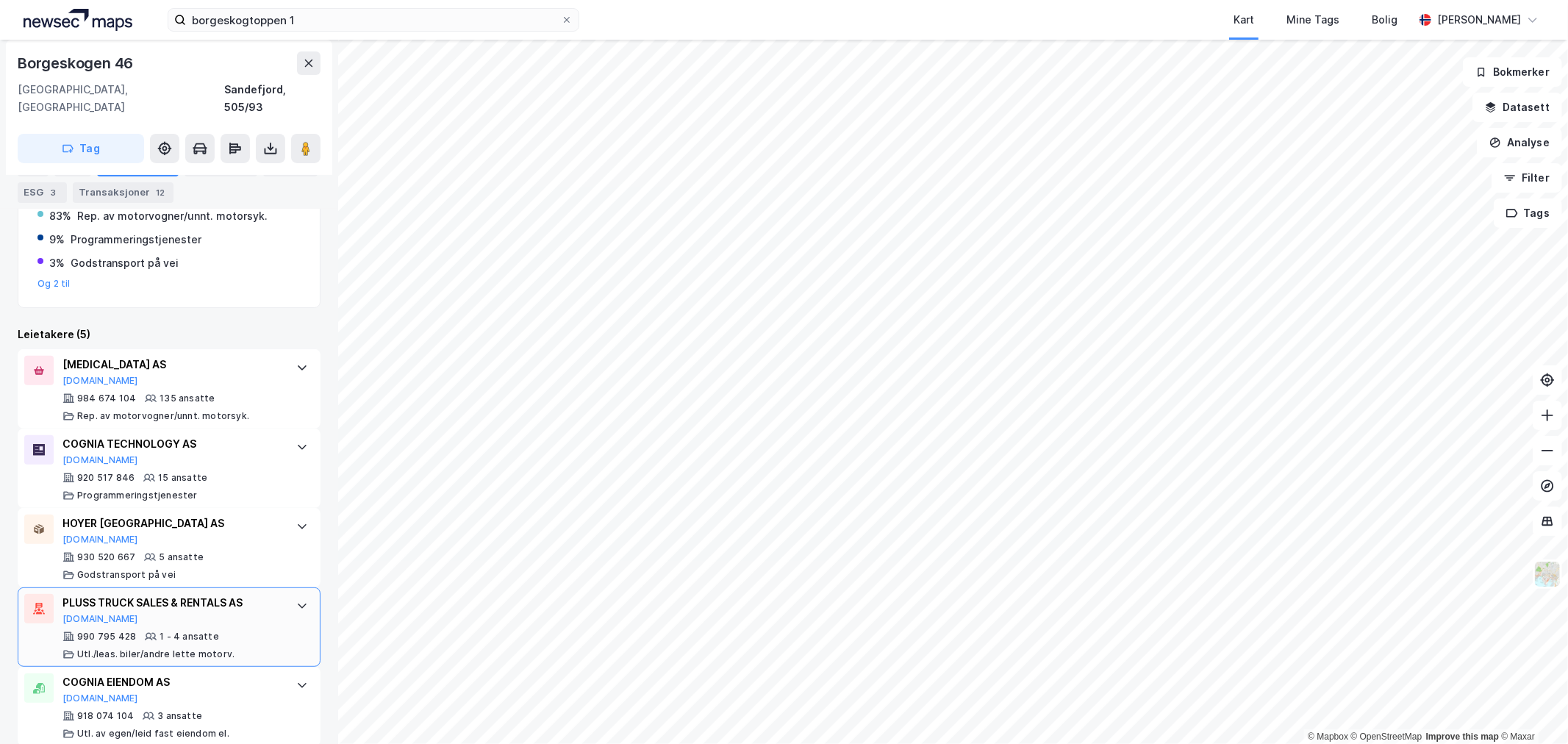
scroll to position [342, 0]
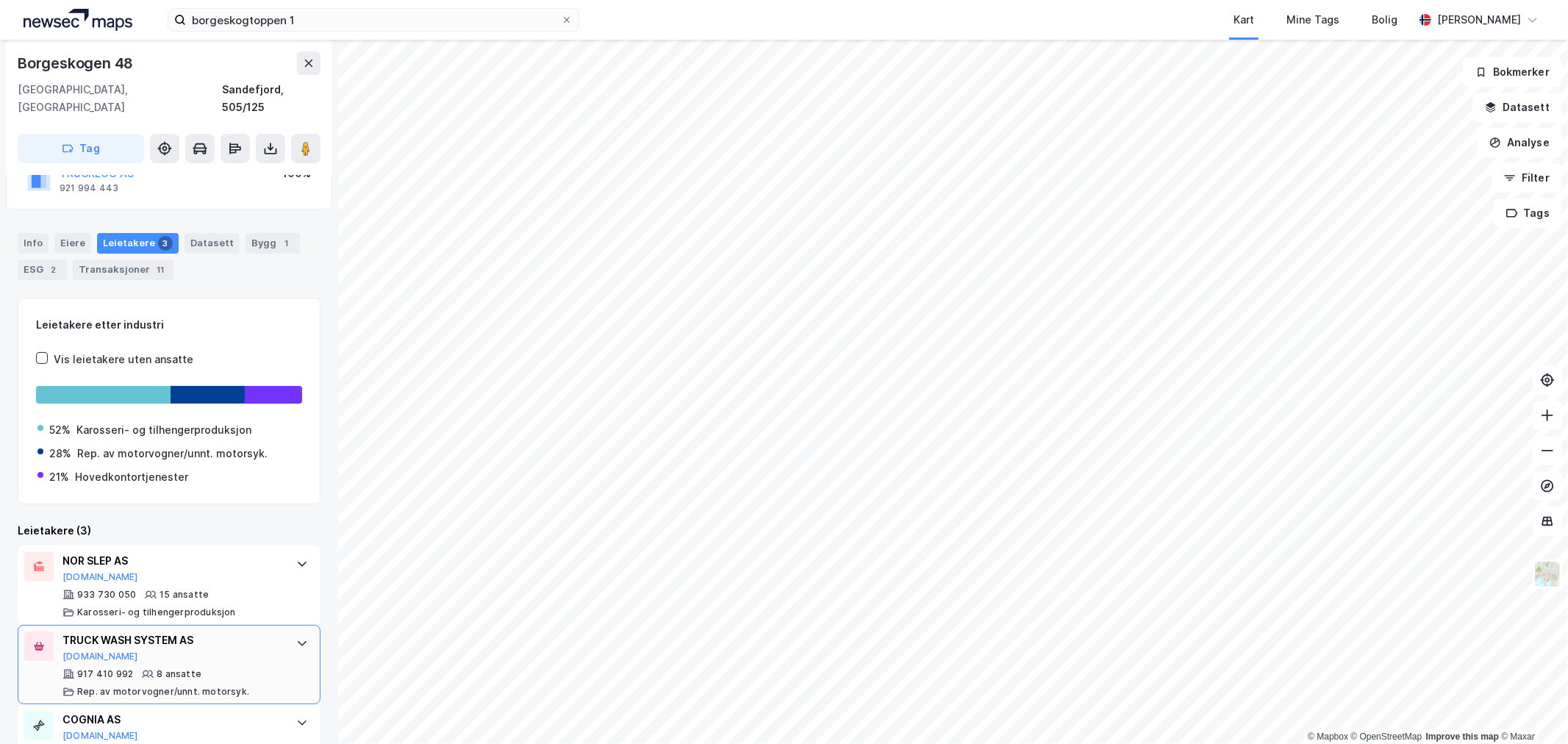
scroll to position [165, 0]
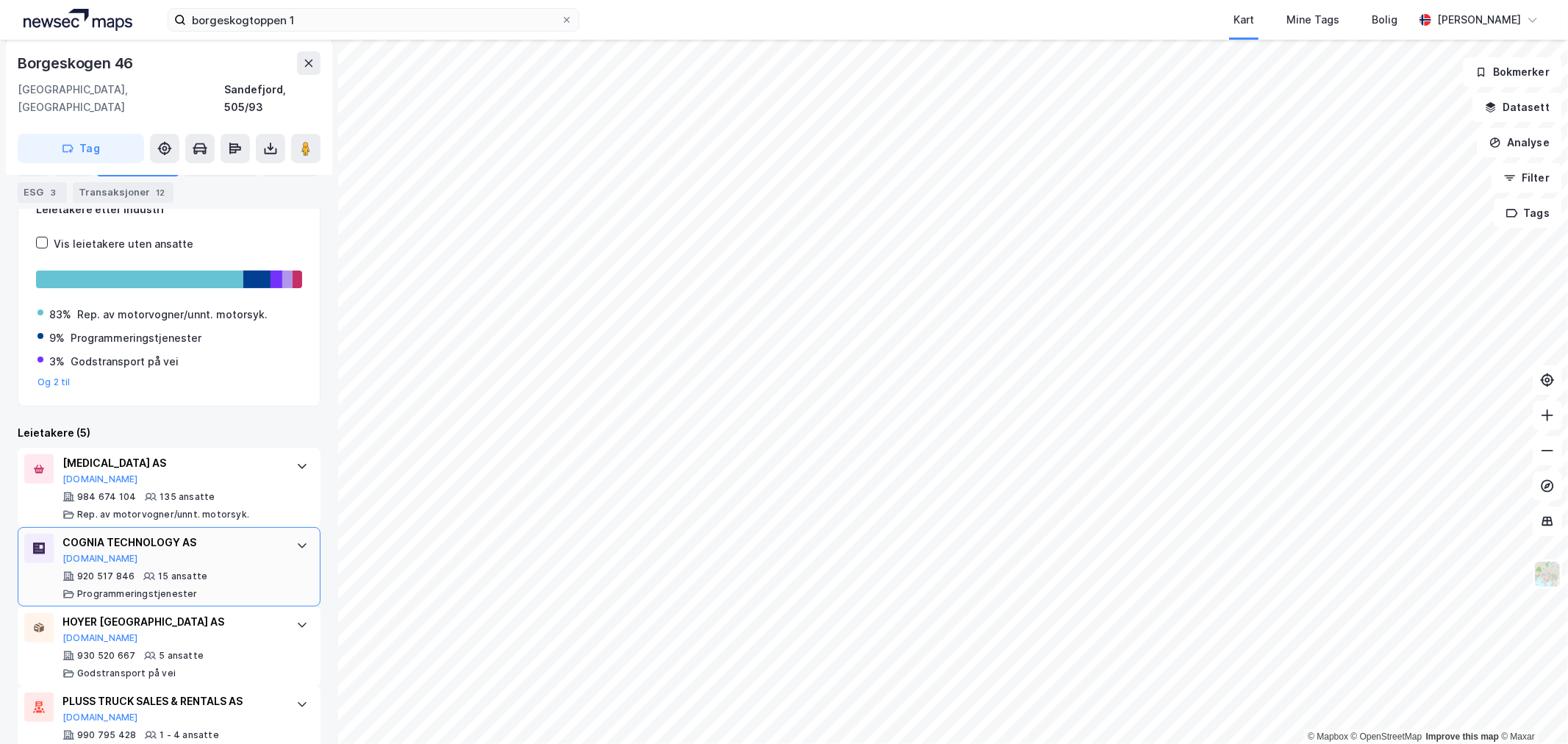
scroll to position [342, 0]
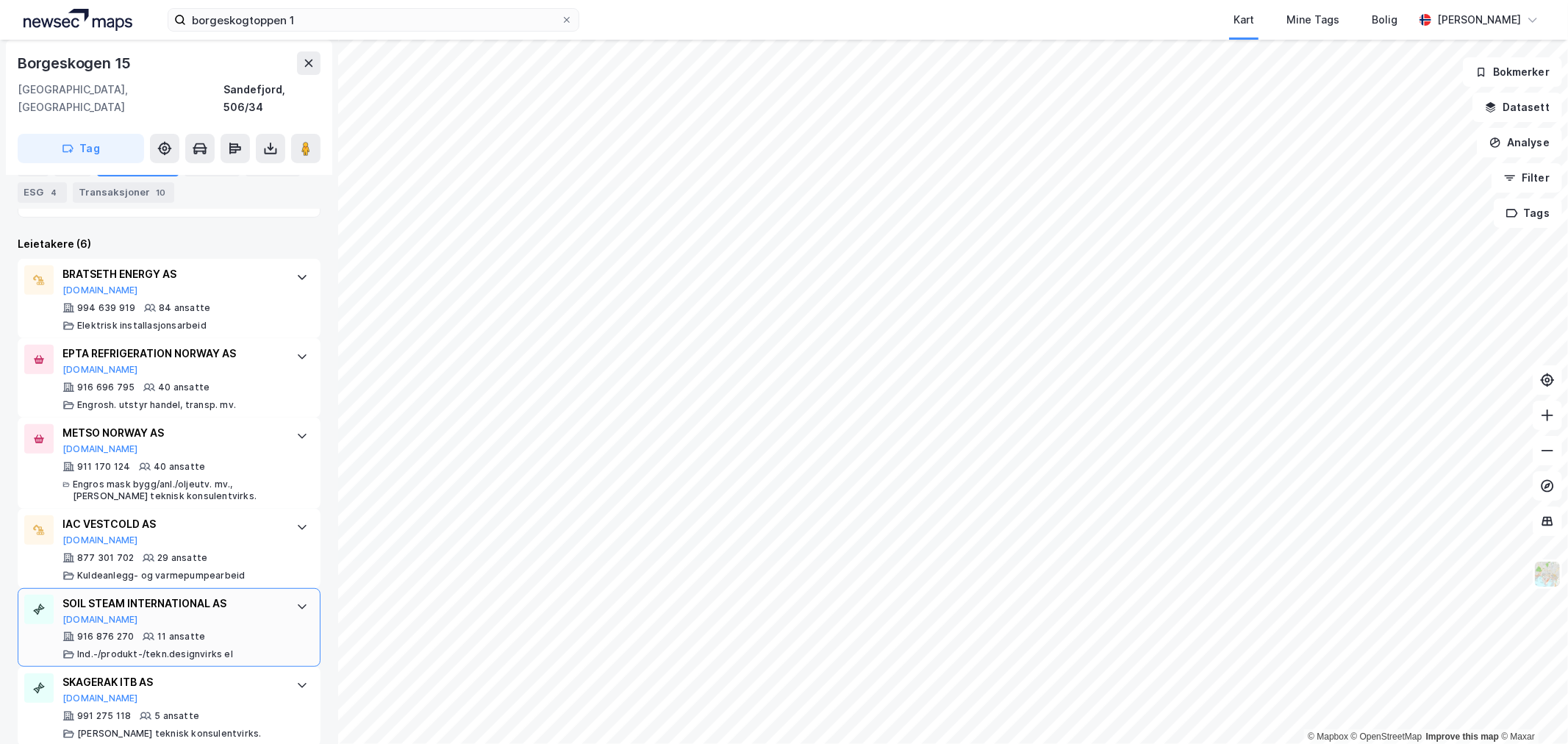
scroll to position [432, 0]
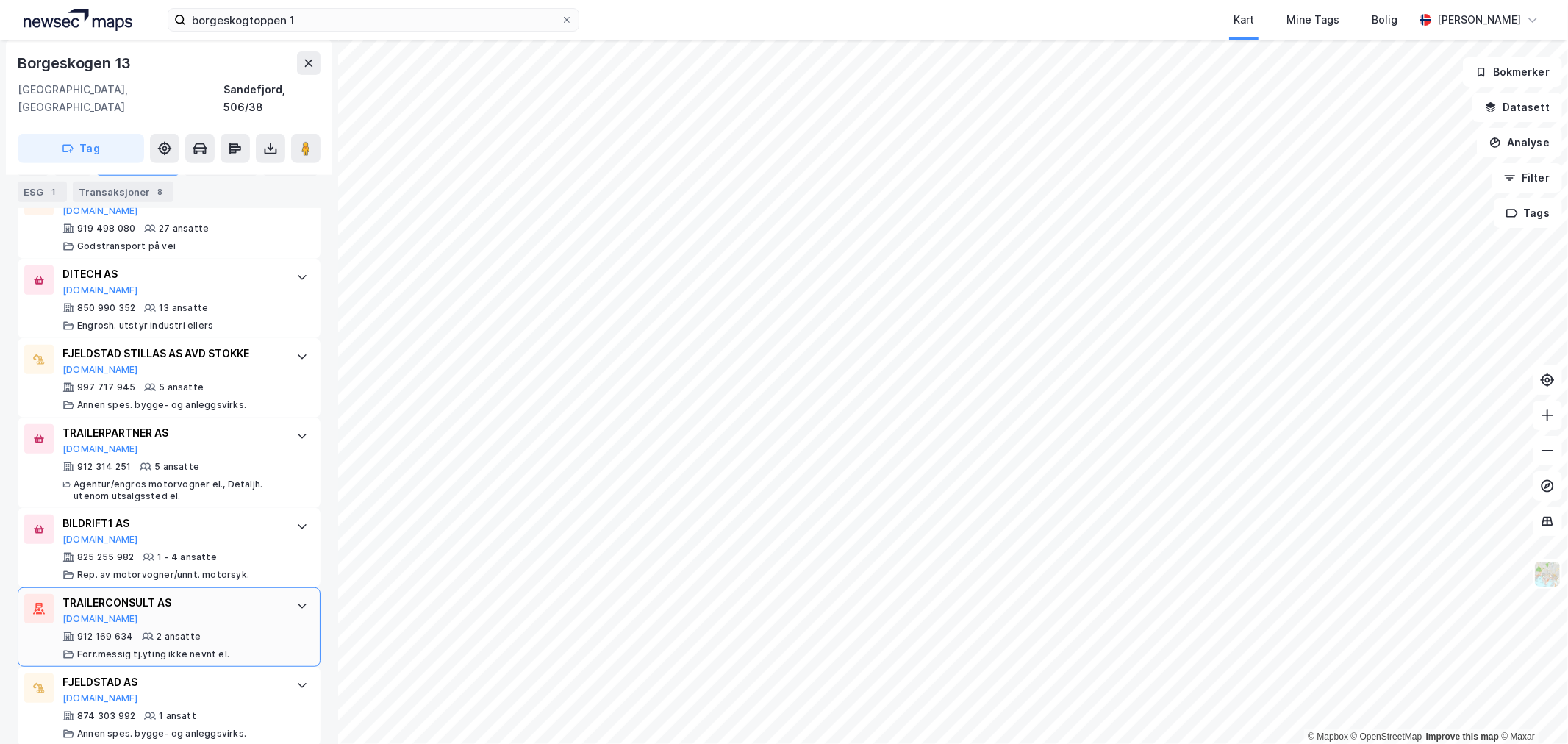
scroll to position [547, 0]
